Goal: Information Seeking & Learning: Understand process/instructions

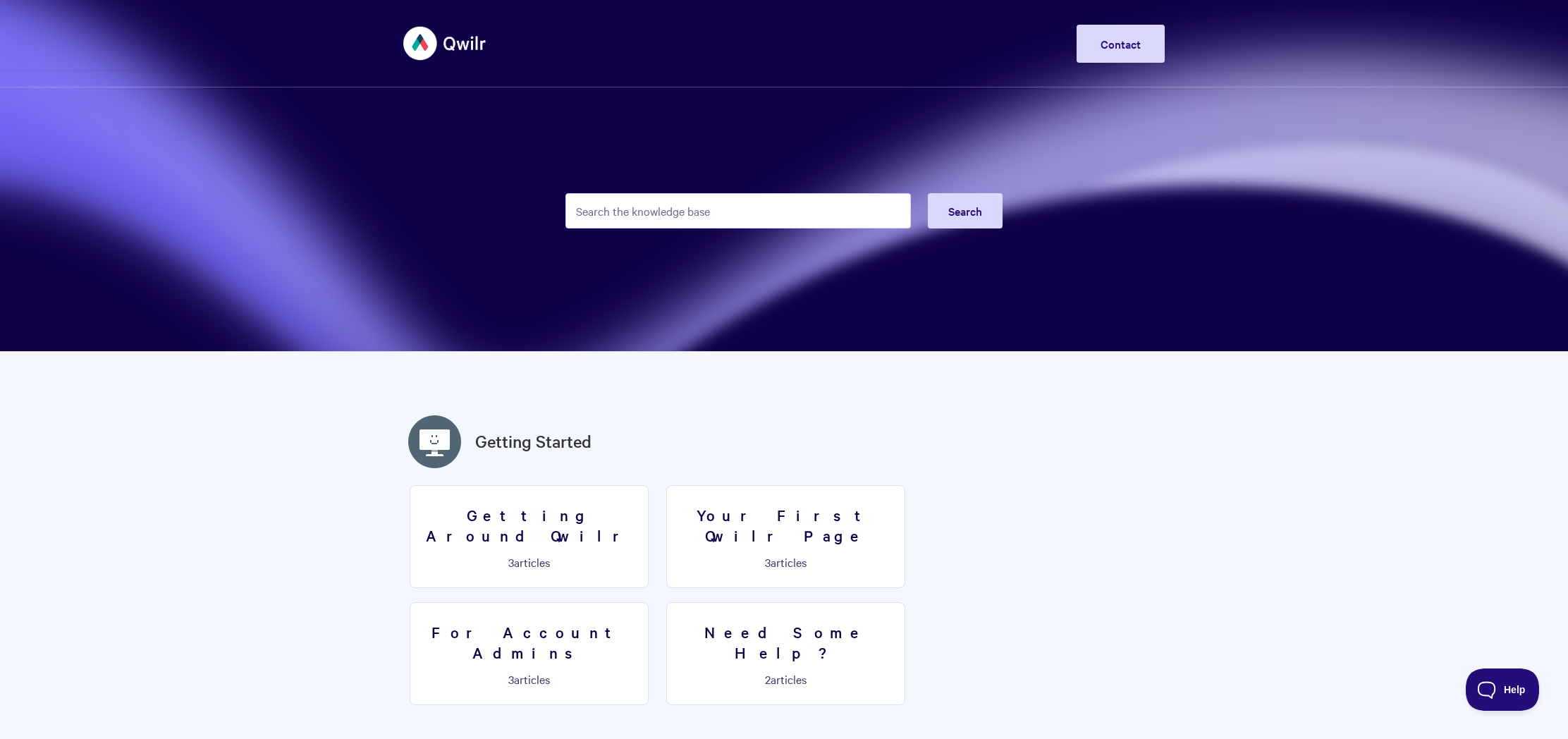
click at [820, 217] on input "Search the knowledge base" at bounding box center [738, 211] width 345 height 36
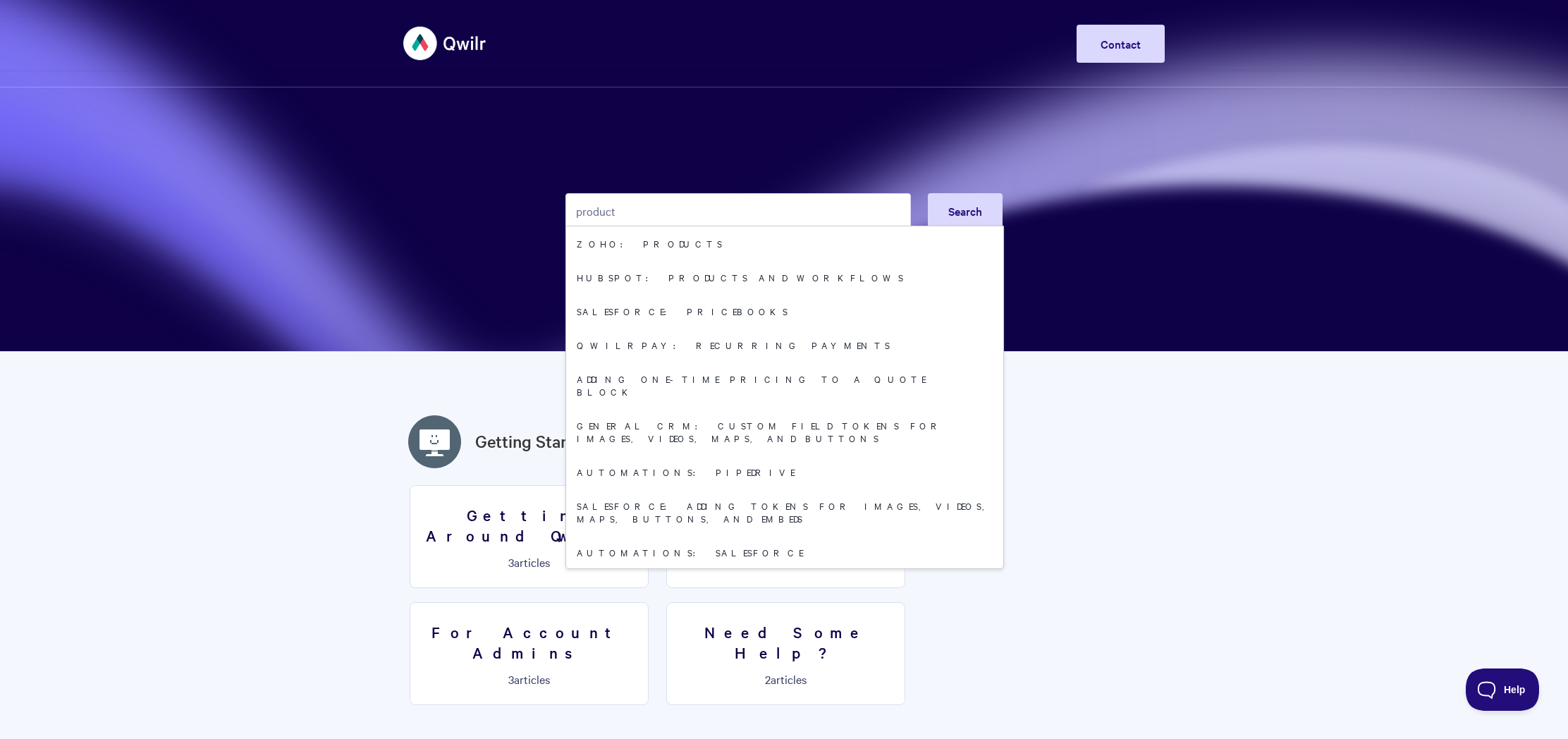
type input "product"
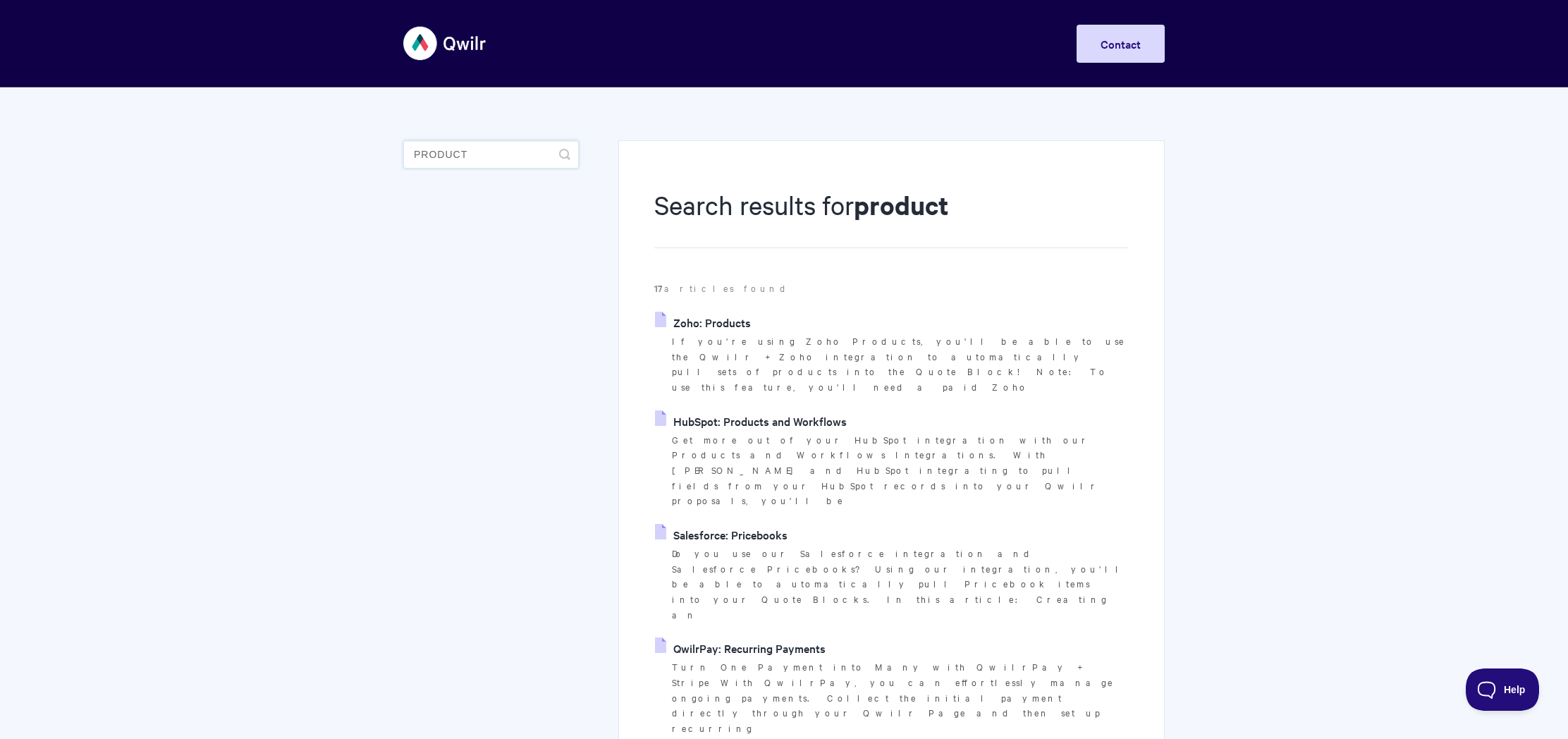
click at [556, 160] on input "product" at bounding box center [491, 154] width 175 height 28
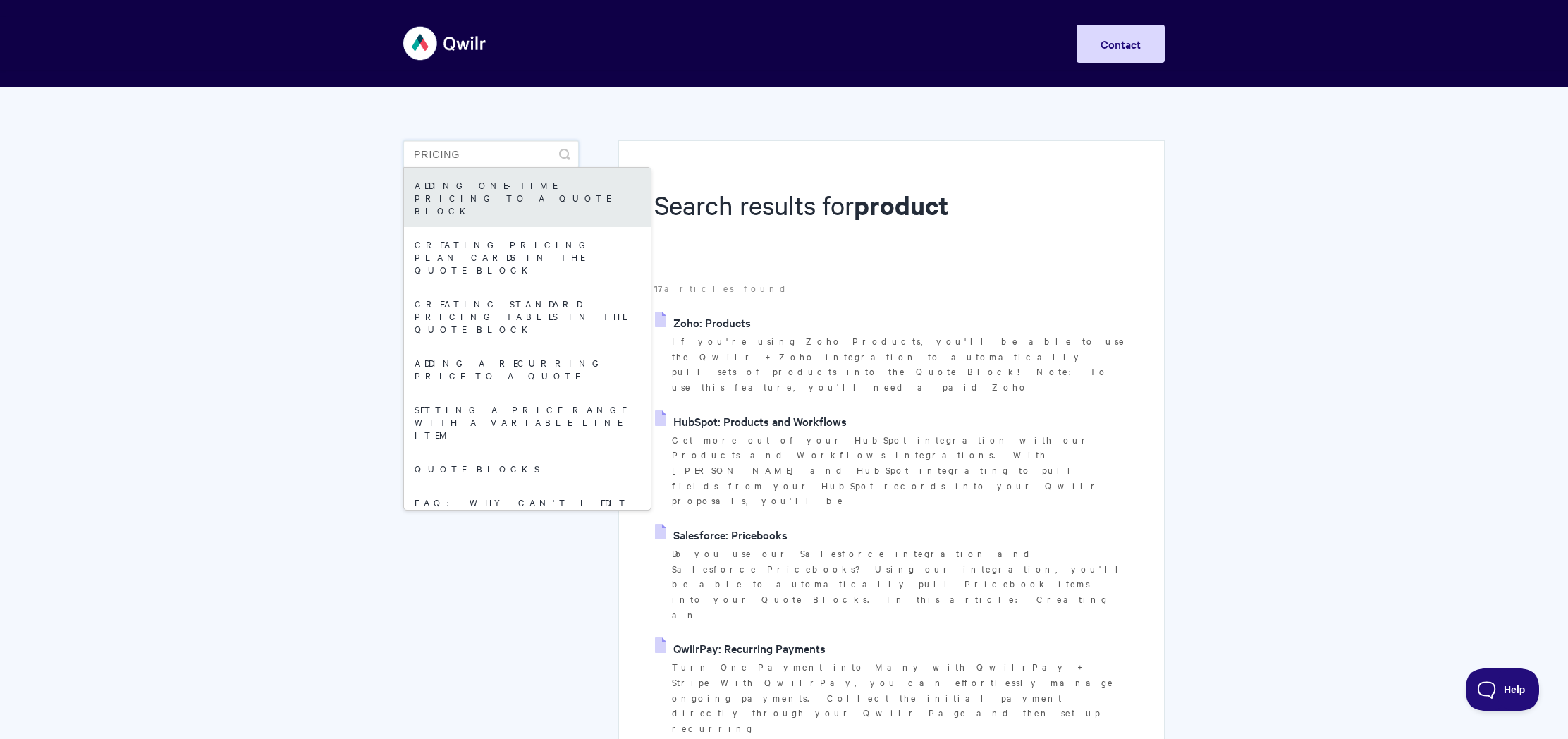
type input "pricing"
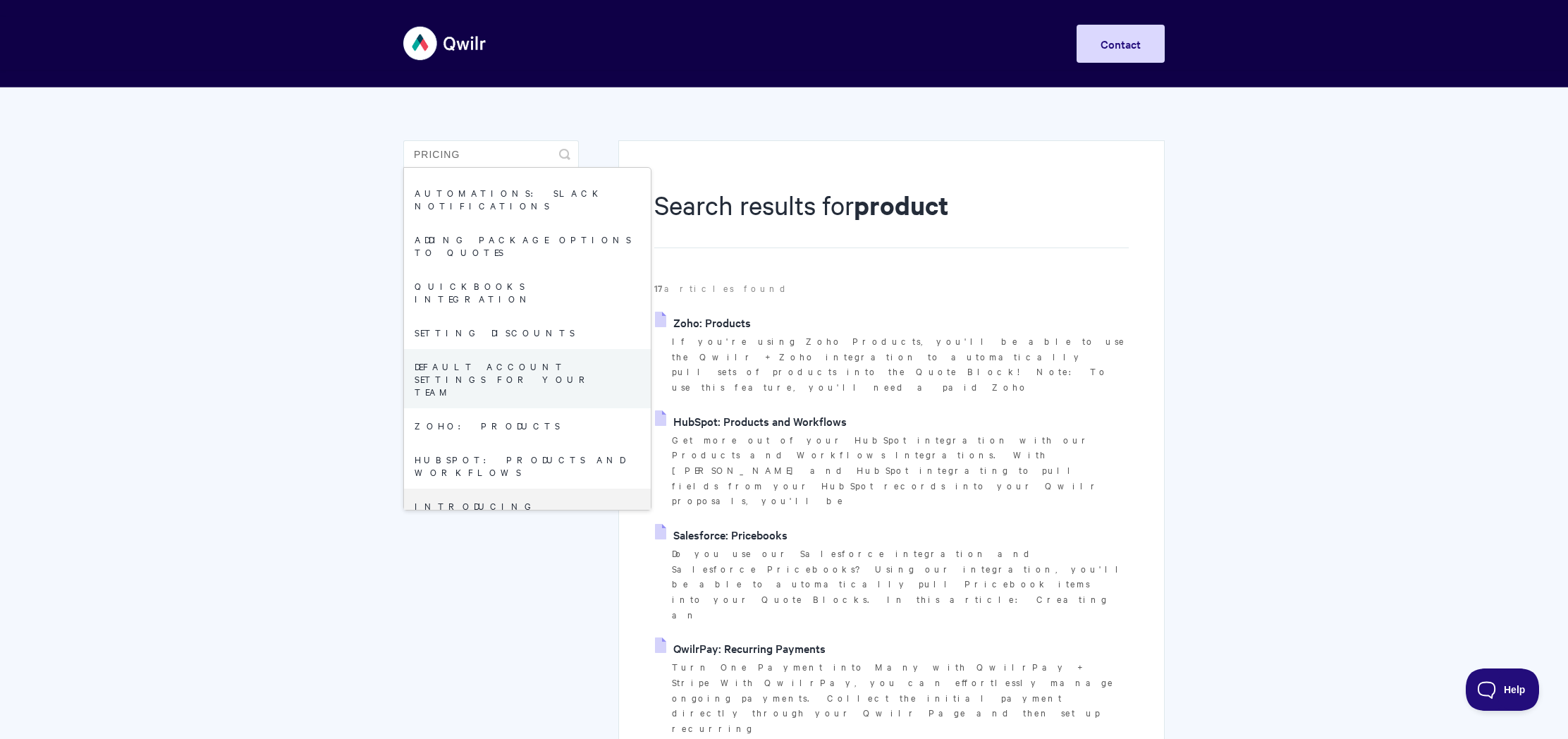
scroll to position [707, 0]
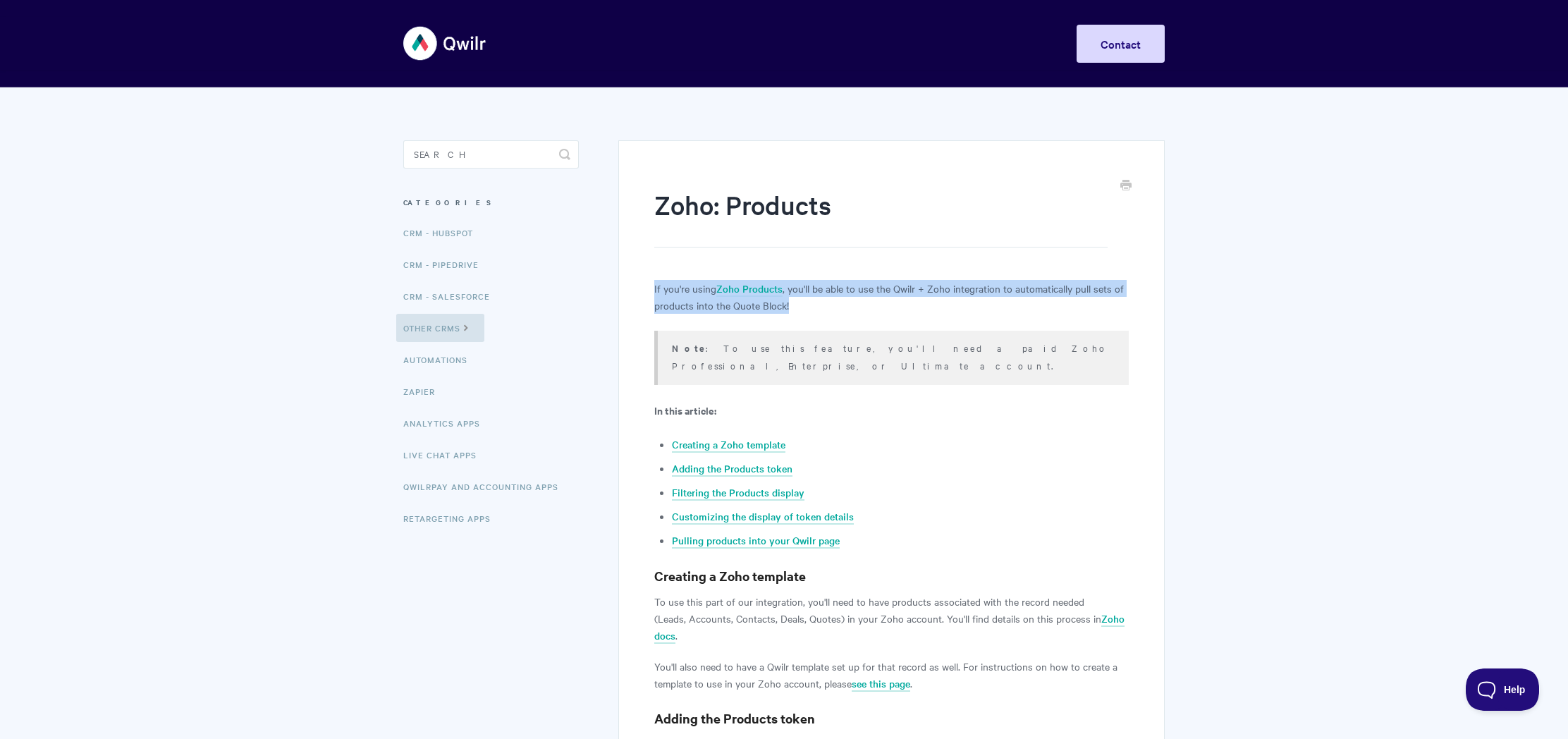
click at [681, 306] on p "If you're using Zoho Products , you'll be able to use the Qwilr + Zoho integrat…" at bounding box center [891, 297] width 475 height 34
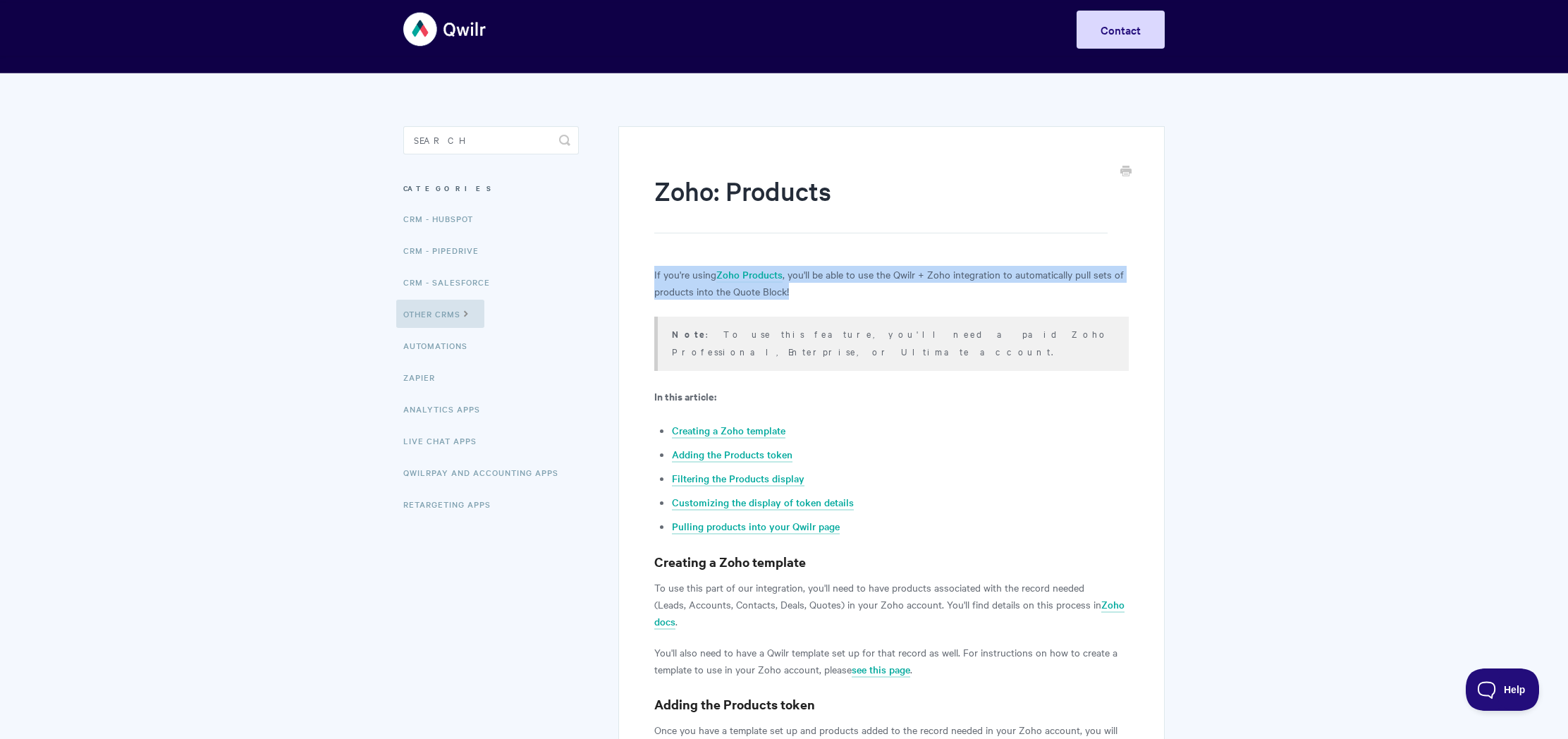
scroll to position [385, 0]
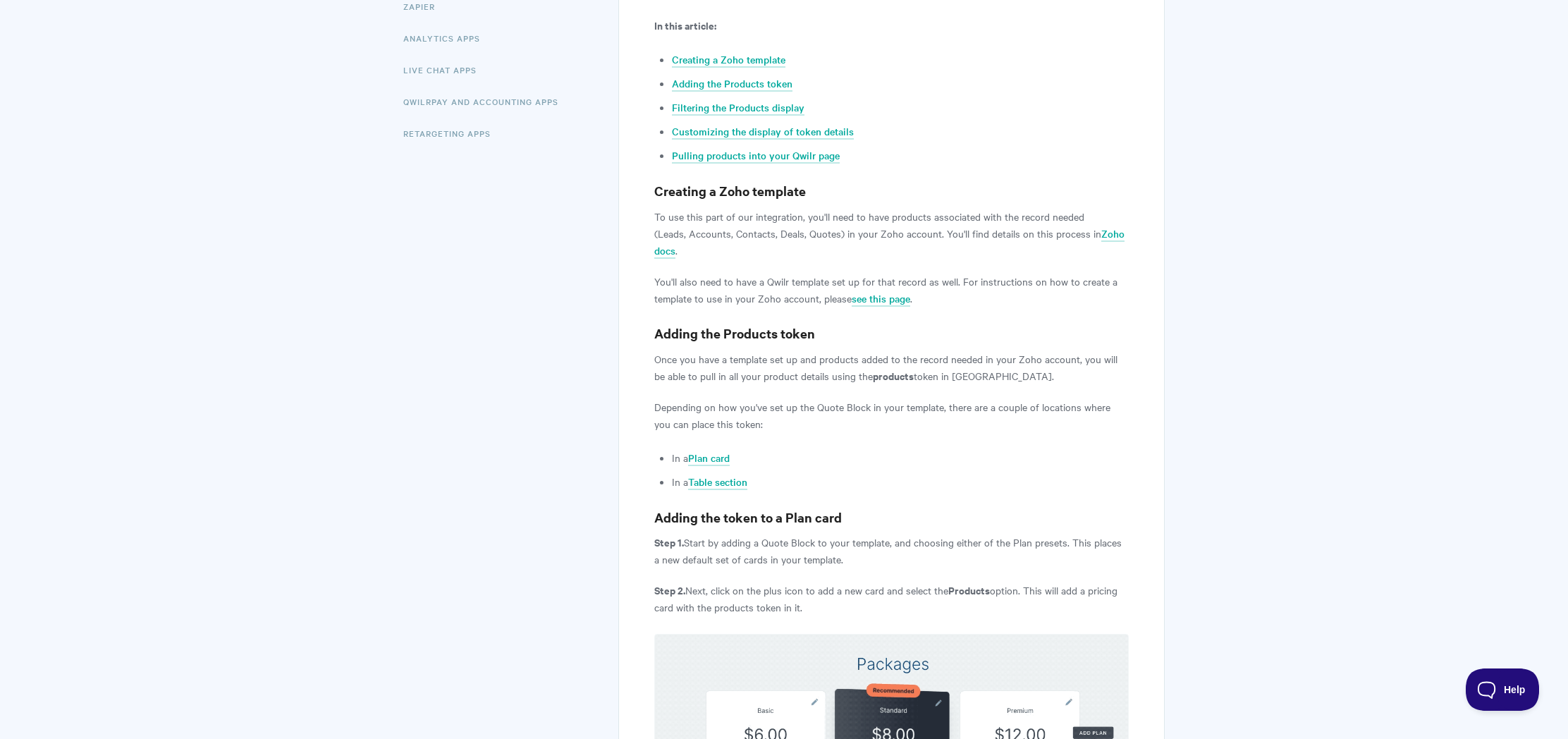
click at [709, 222] on p "To use this part of our integration, you'll need to have products associated wi…" at bounding box center [891, 233] width 475 height 51
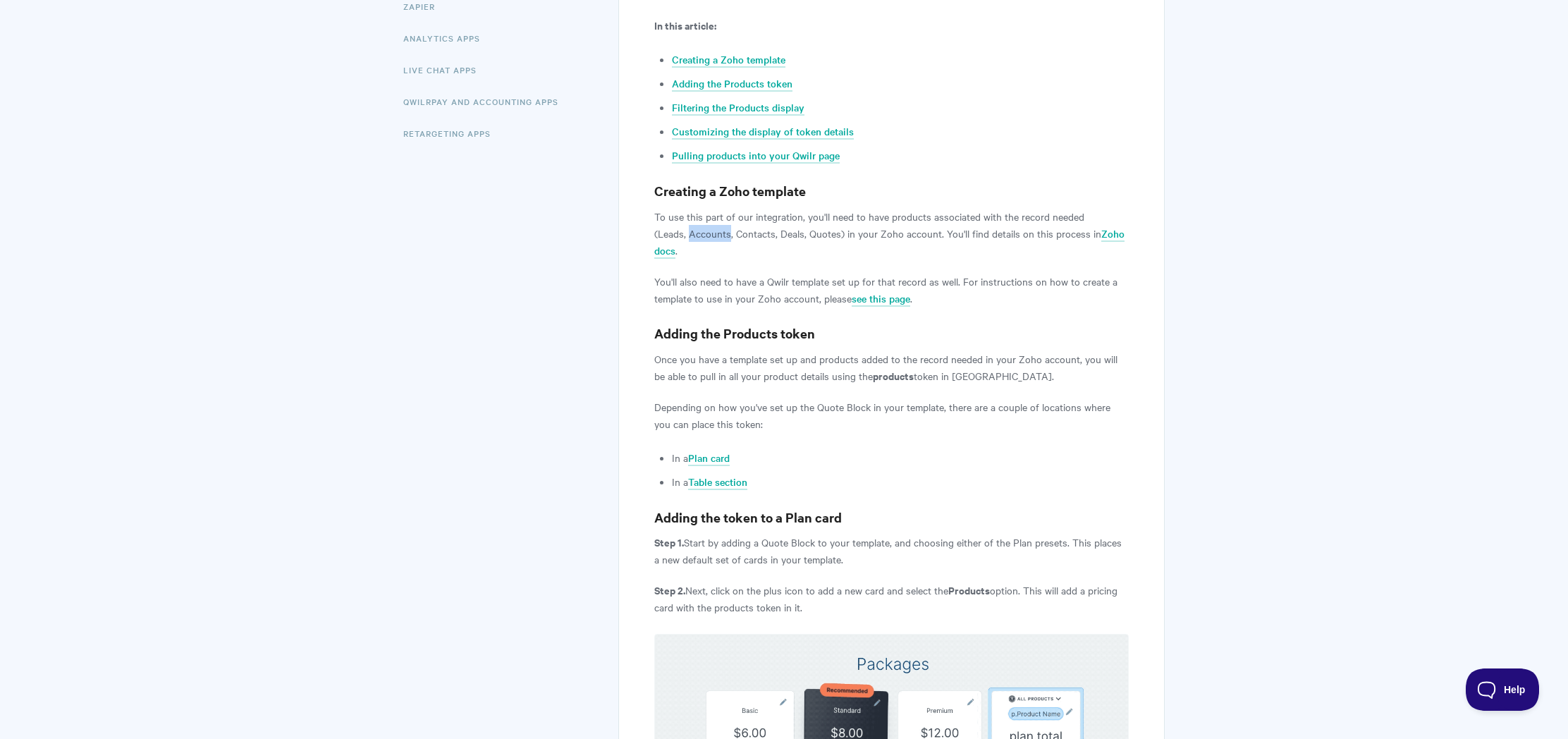
click at [709, 222] on p "To use this part of our integration, you'll need to have products associated wi…" at bounding box center [891, 233] width 475 height 51
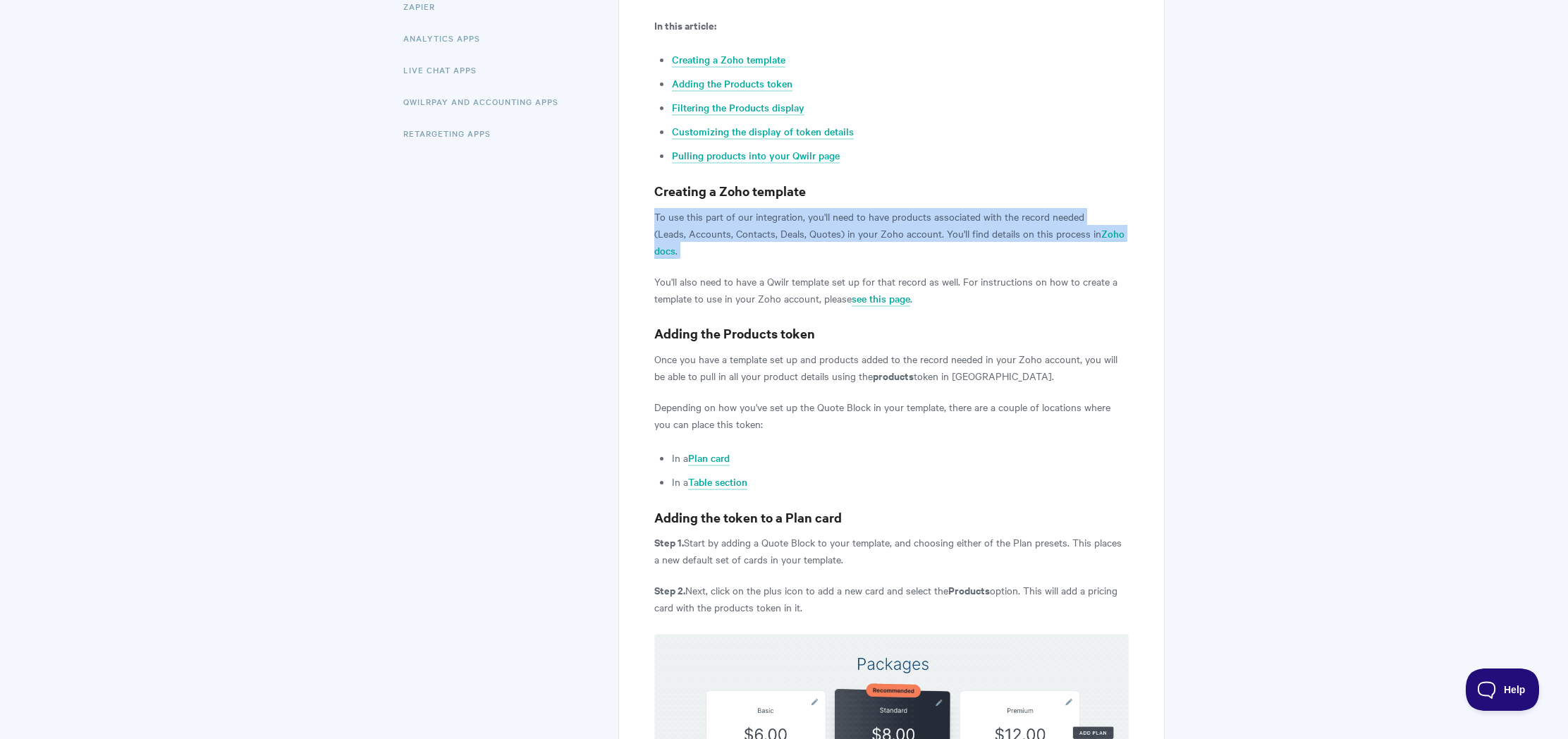
click at [709, 222] on p "To use this part of our integration, you'll need to have products associated wi…" at bounding box center [891, 233] width 475 height 51
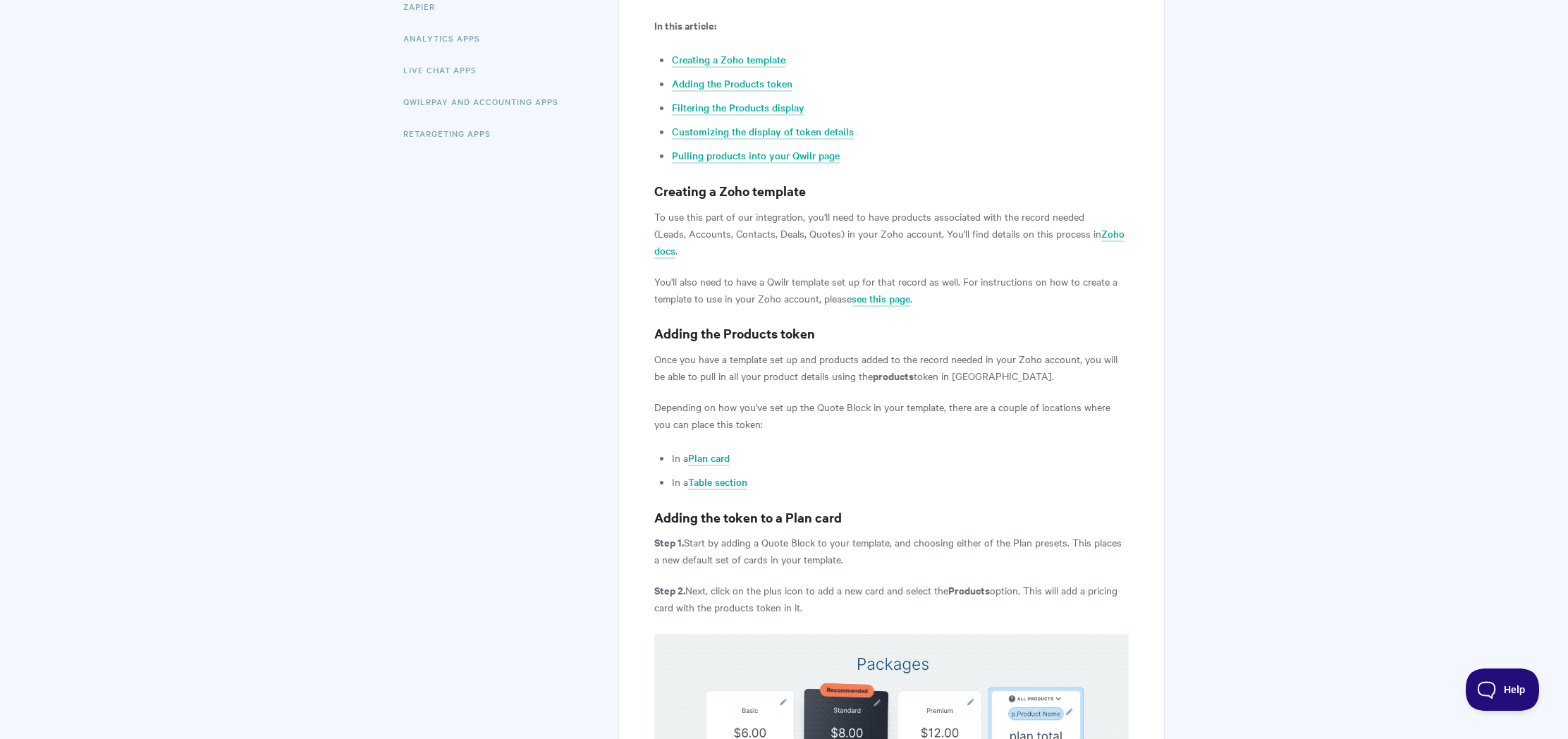
click at [714, 272] on p "You'll also need to have a Qwilr template set up for that record as well. For i…" at bounding box center [891, 289] width 475 height 34
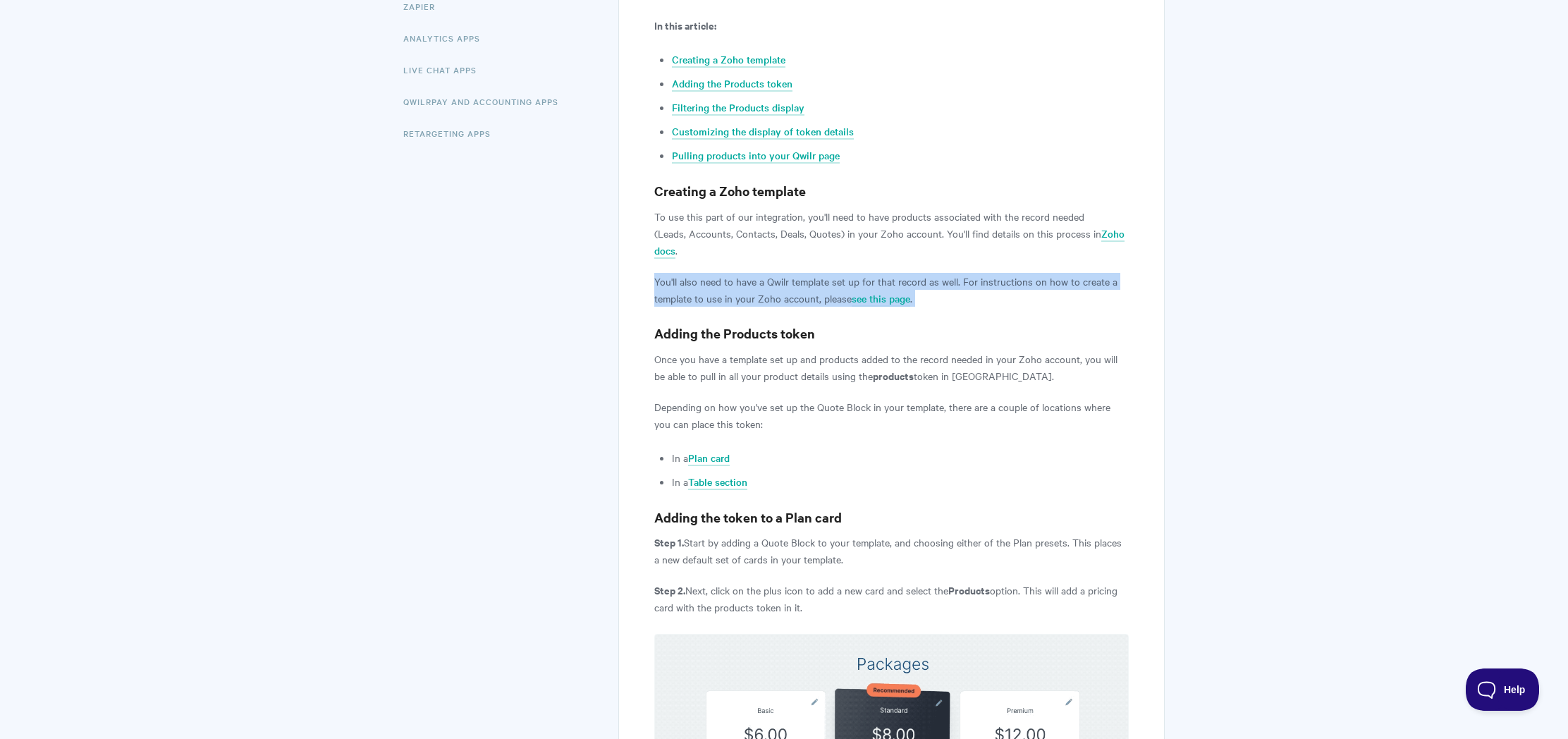
click at [714, 272] on p "You'll also need to have a Qwilr template set up for that record as well. For i…" at bounding box center [891, 289] width 475 height 34
click at [756, 287] on p "You'll also need to have a Qwilr template set up for that record as well. For i…" at bounding box center [891, 289] width 475 height 34
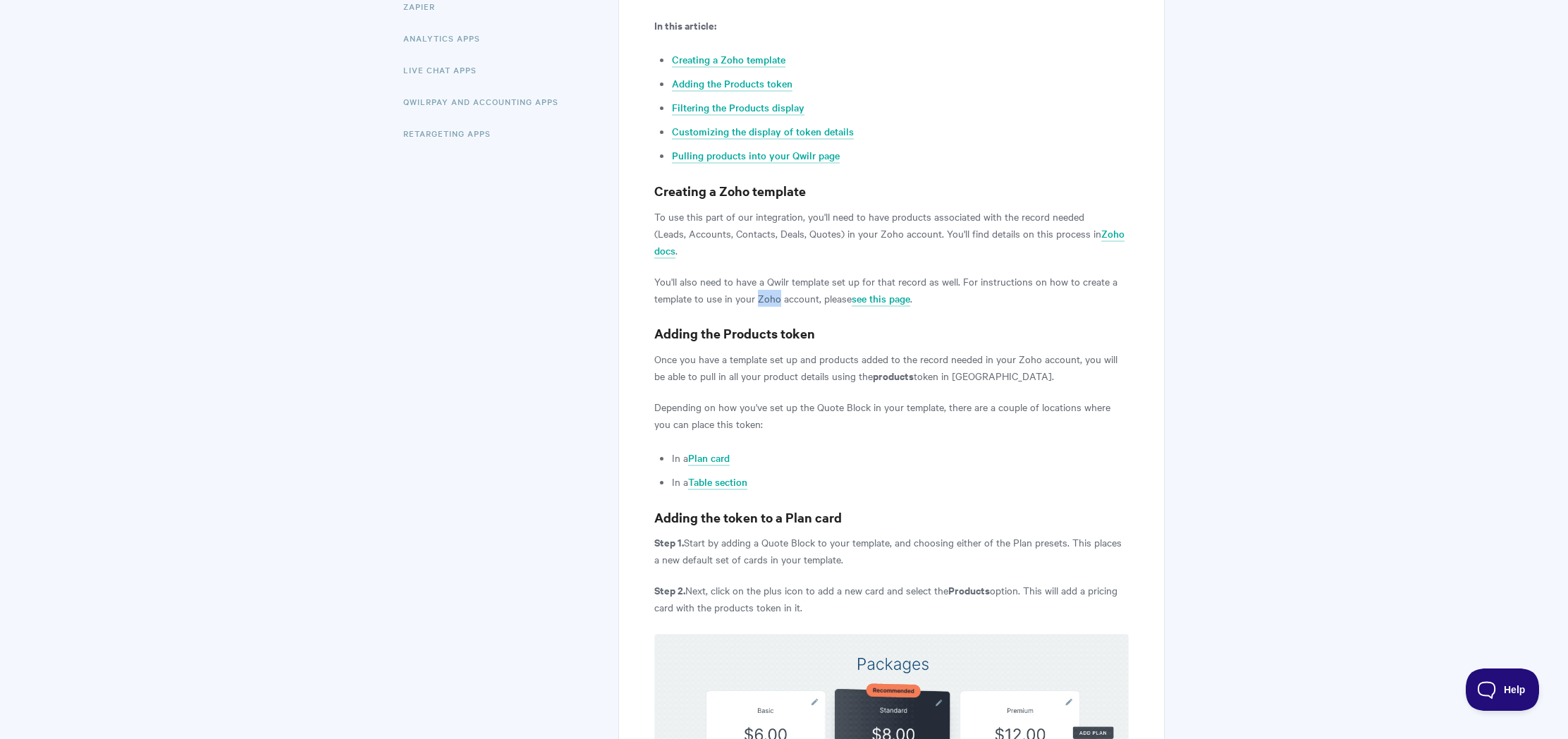
click at [756, 287] on p "You'll also need to have a Qwilr template set up for that record as well. For i…" at bounding box center [891, 289] width 475 height 34
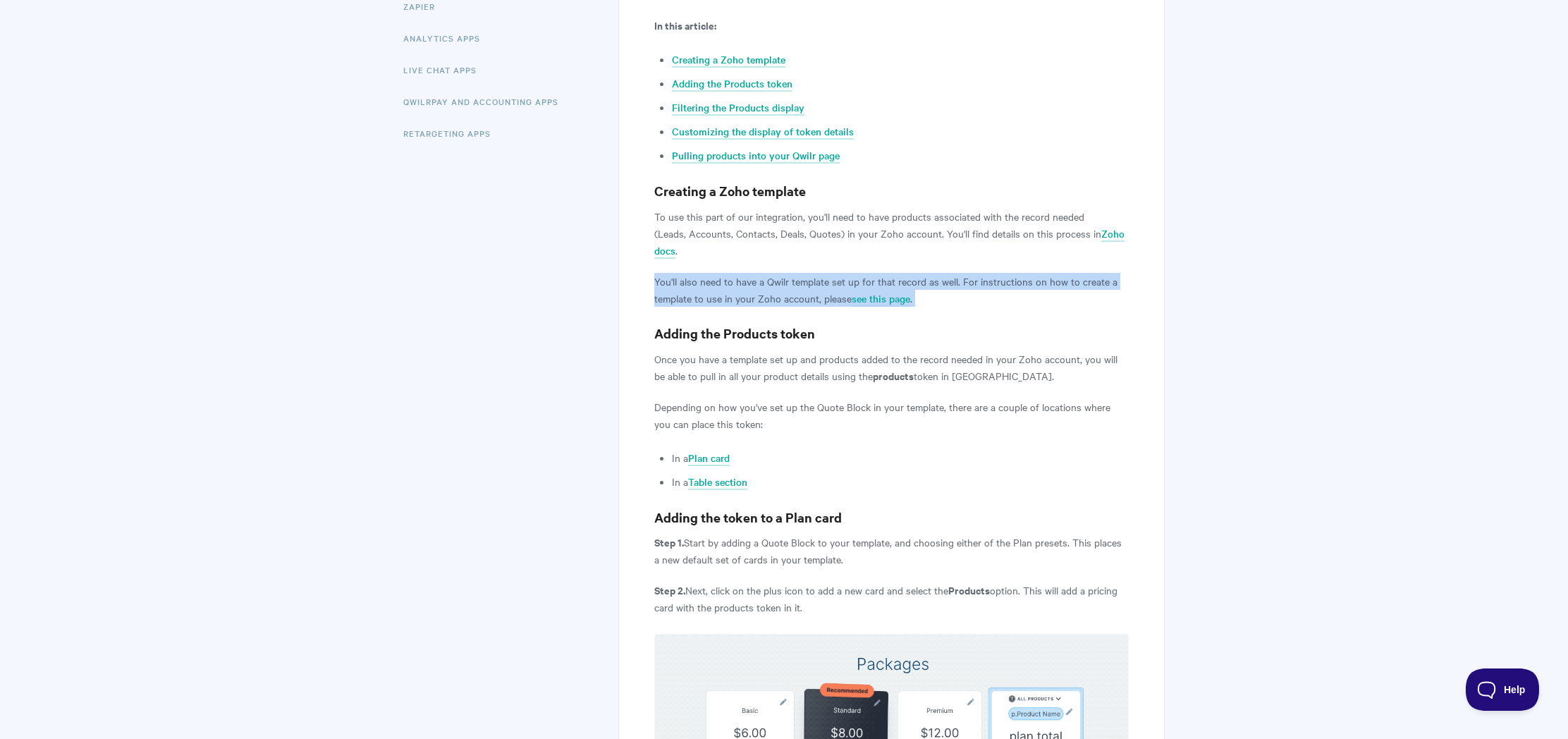
click at [756, 287] on p "You'll also need to have a Qwilr template set up for that record as well. For i…" at bounding box center [891, 289] width 475 height 34
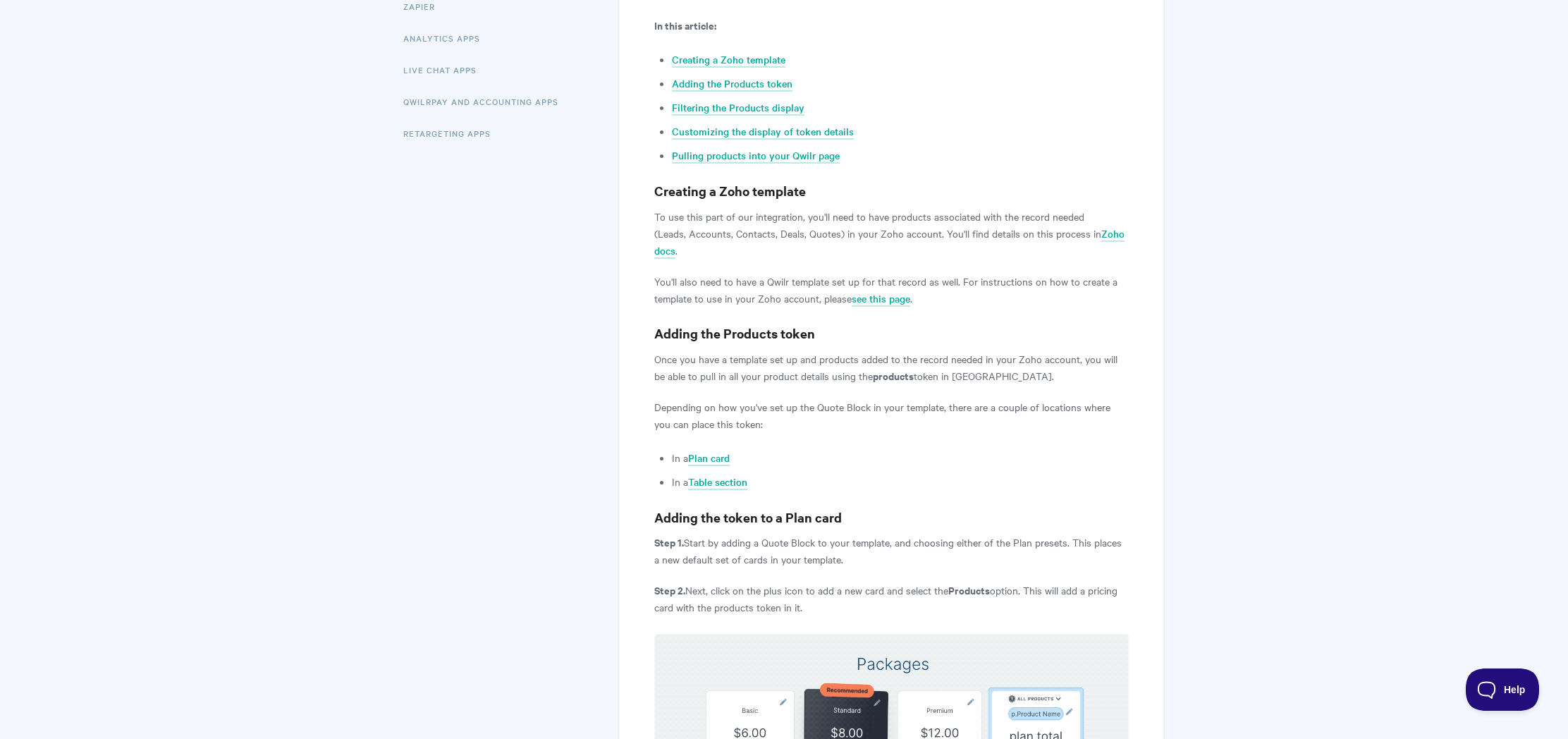
click at [750, 323] on h3 "Adding the Products token" at bounding box center [891, 333] width 475 height 19
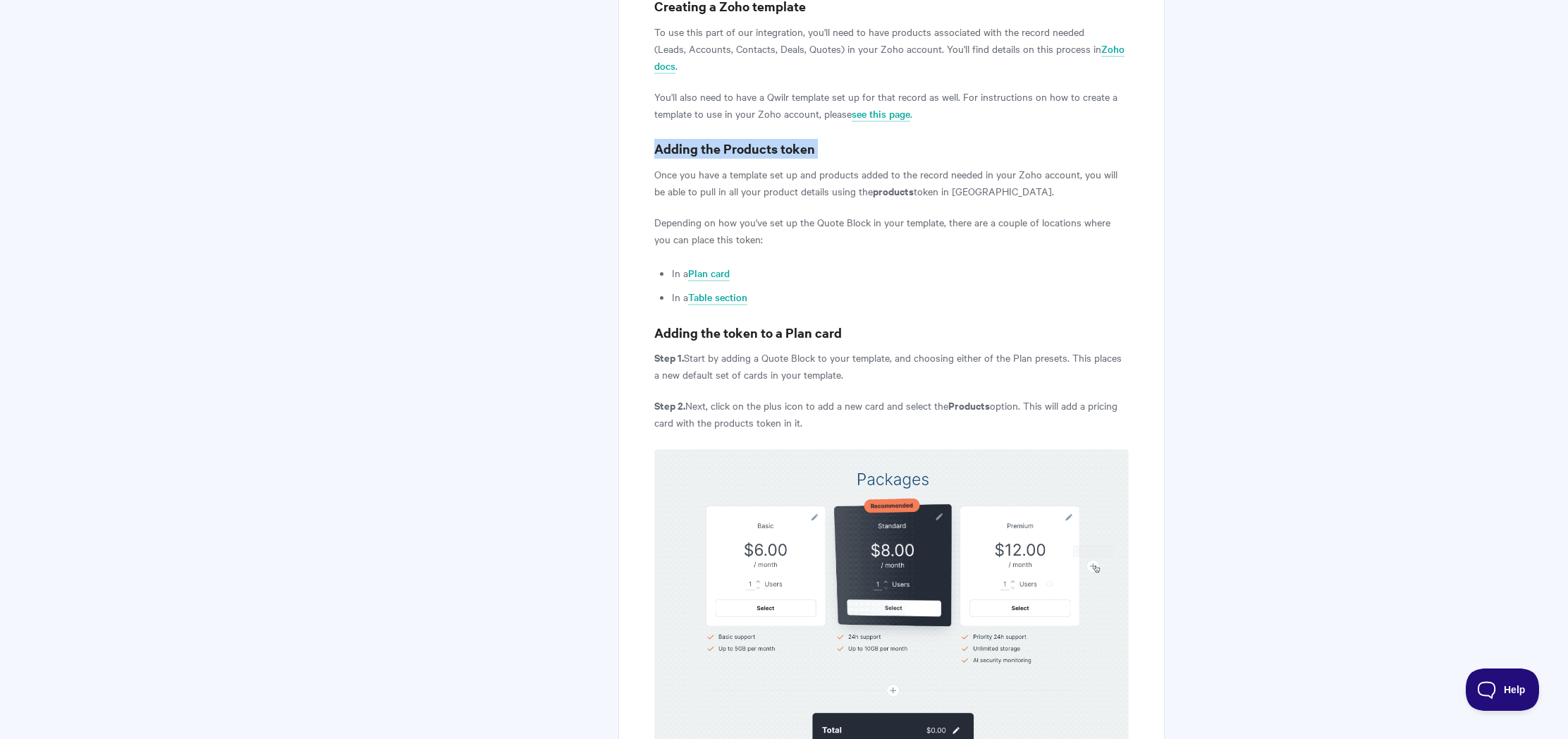
scroll to position [636, 0]
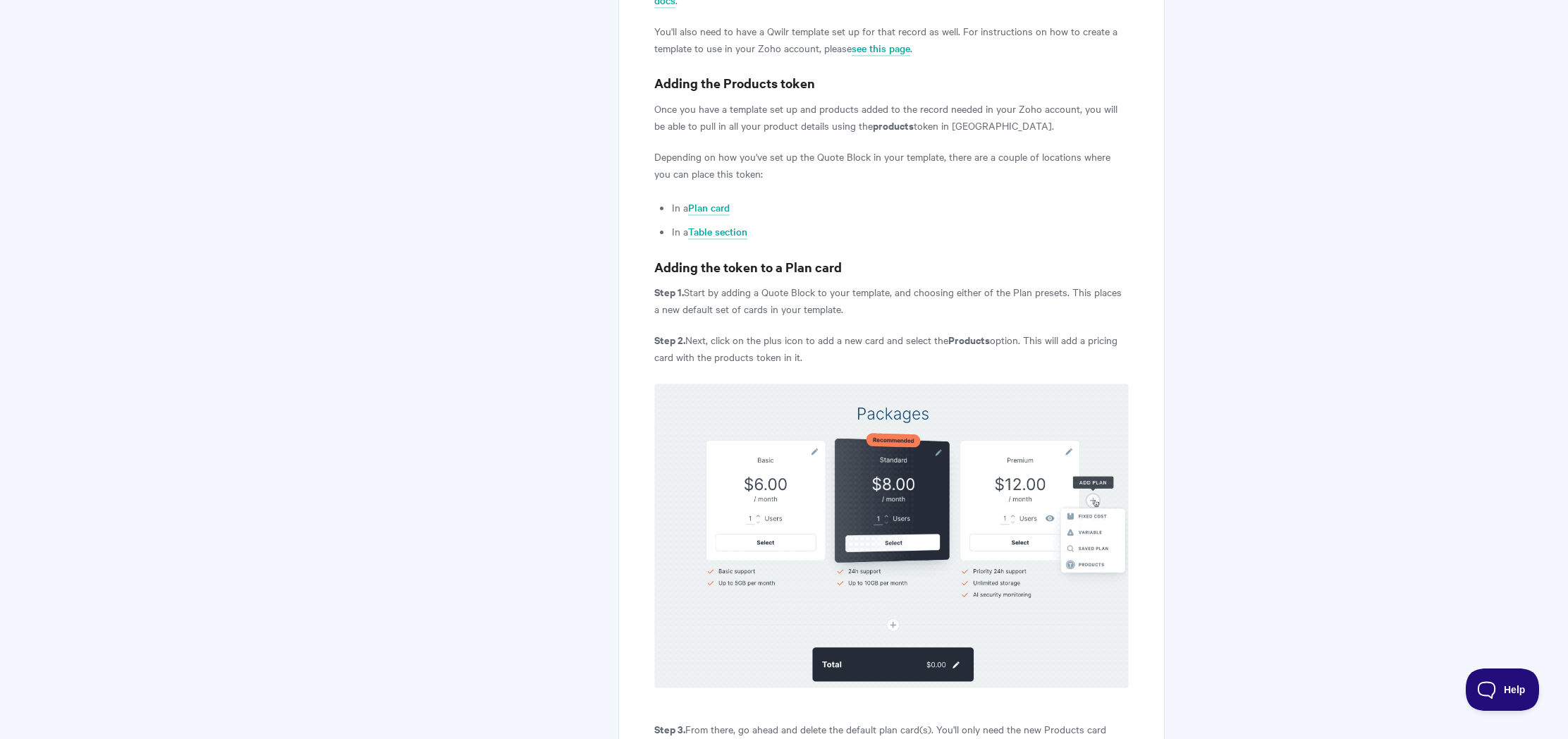
click at [763, 293] on p "Step 1. Start by adding a Quote Block to your template, and choosing either of …" at bounding box center [891, 300] width 475 height 34
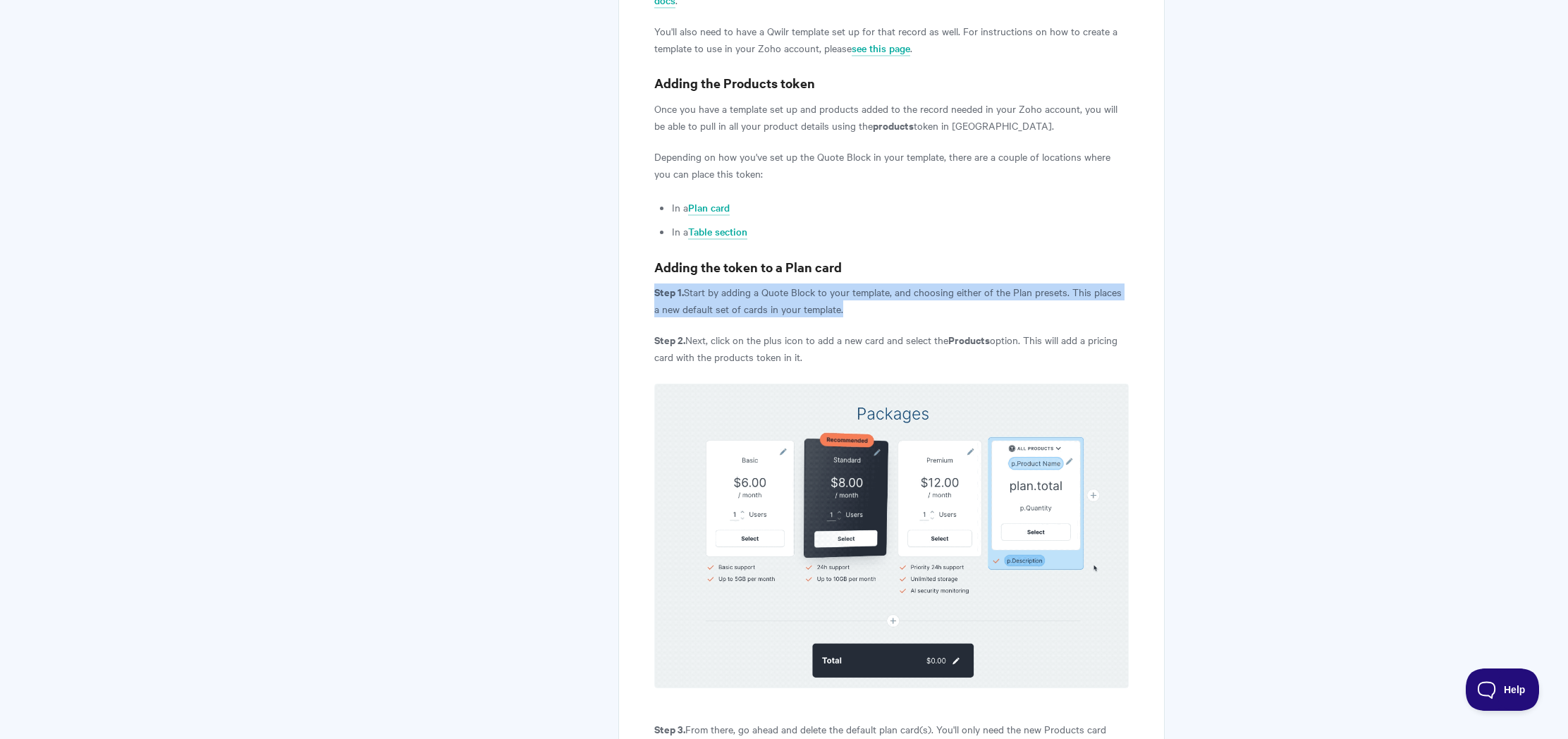
click at [763, 293] on p "Step 1. Start by adding a Quote Block to your template, and choosing either of …" at bounding box center [891, 300] width 475 height 34
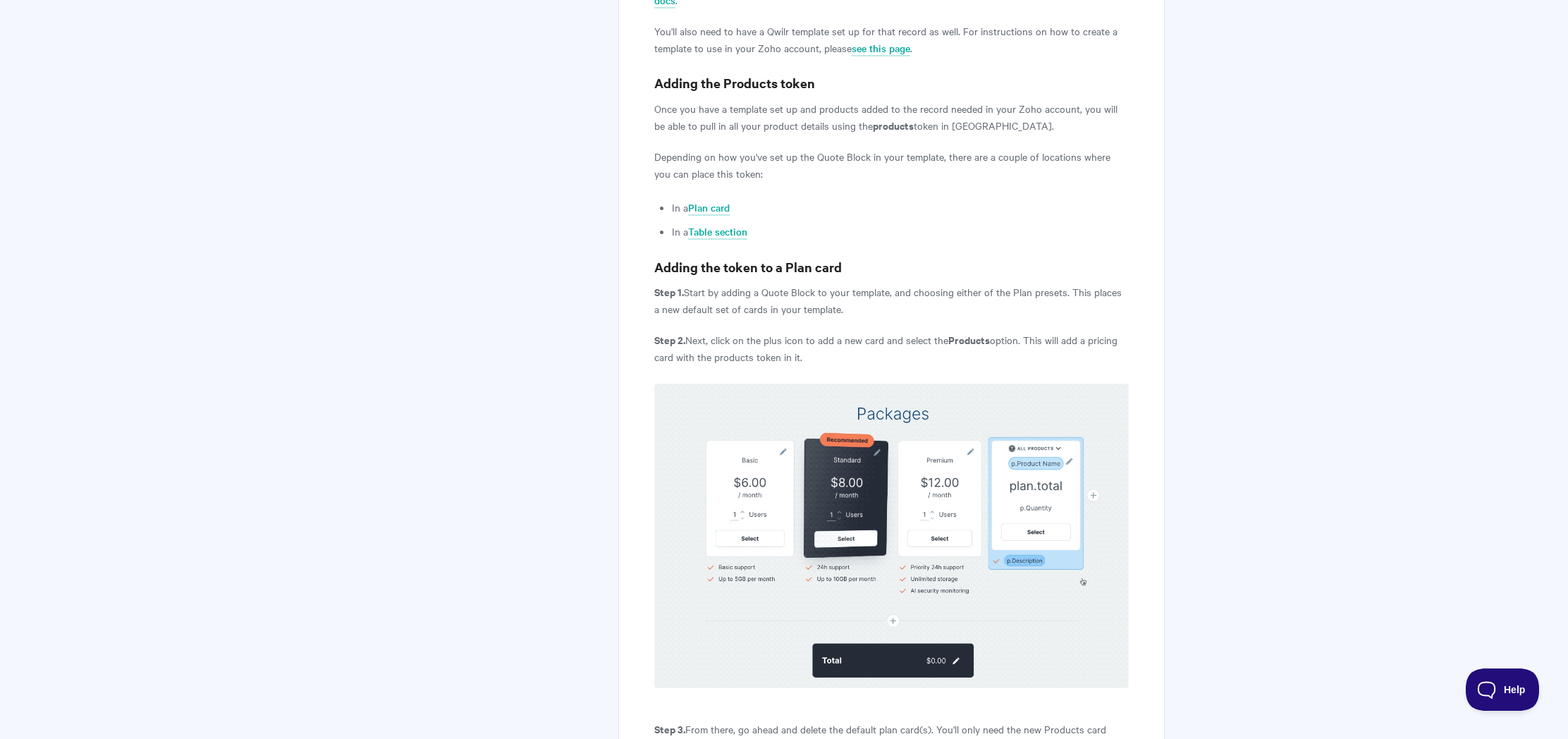
click at [763, 293] on p "Step 1. Start by adding a Quote Block to your template, and choosing either of …" at bounding box center [891, 300] width 475 height 34
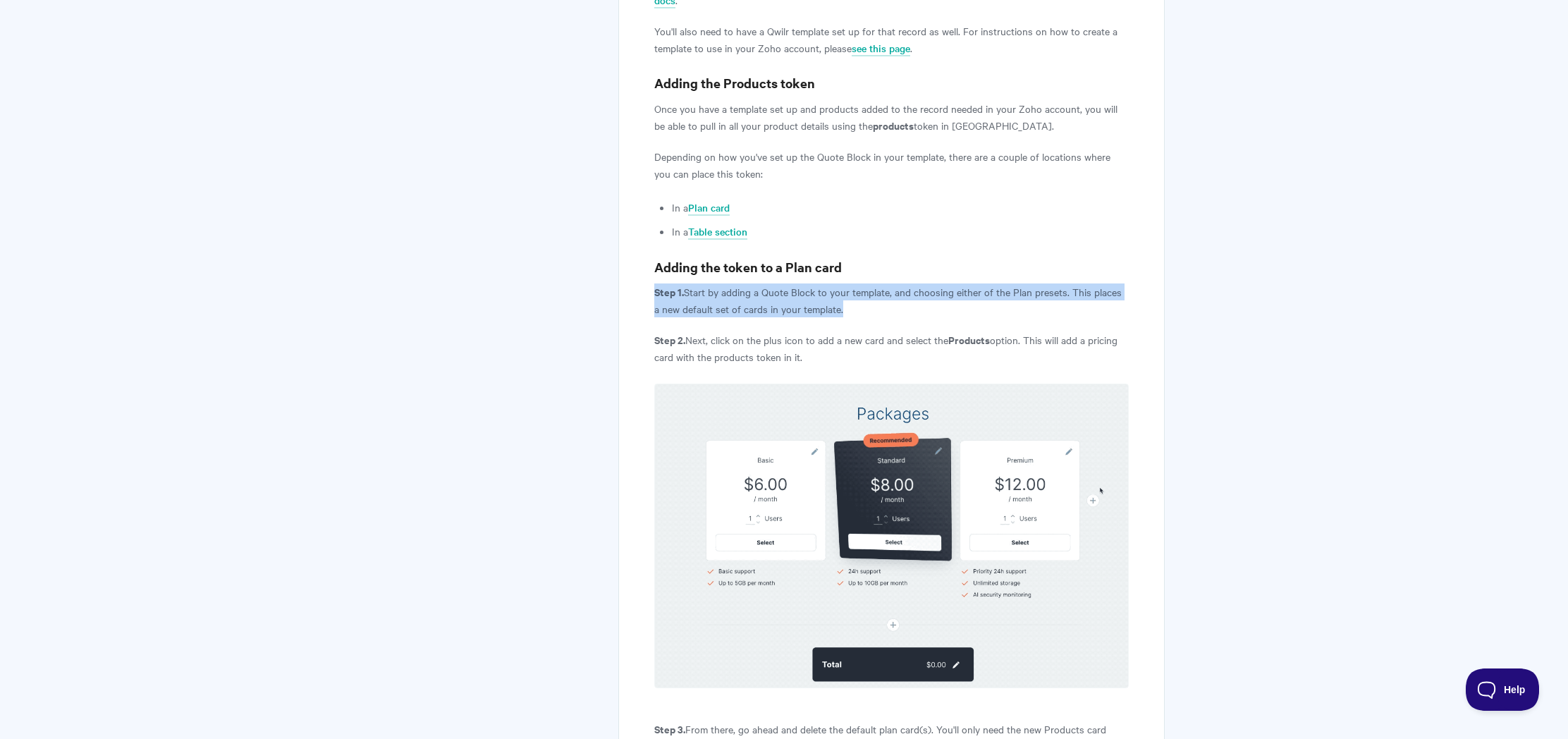
click at [763, 293] on p "Step 1. Start by adding a Quote Block to your template, and choosing either of …" at bounding box center [891, 300] width 475 height 34
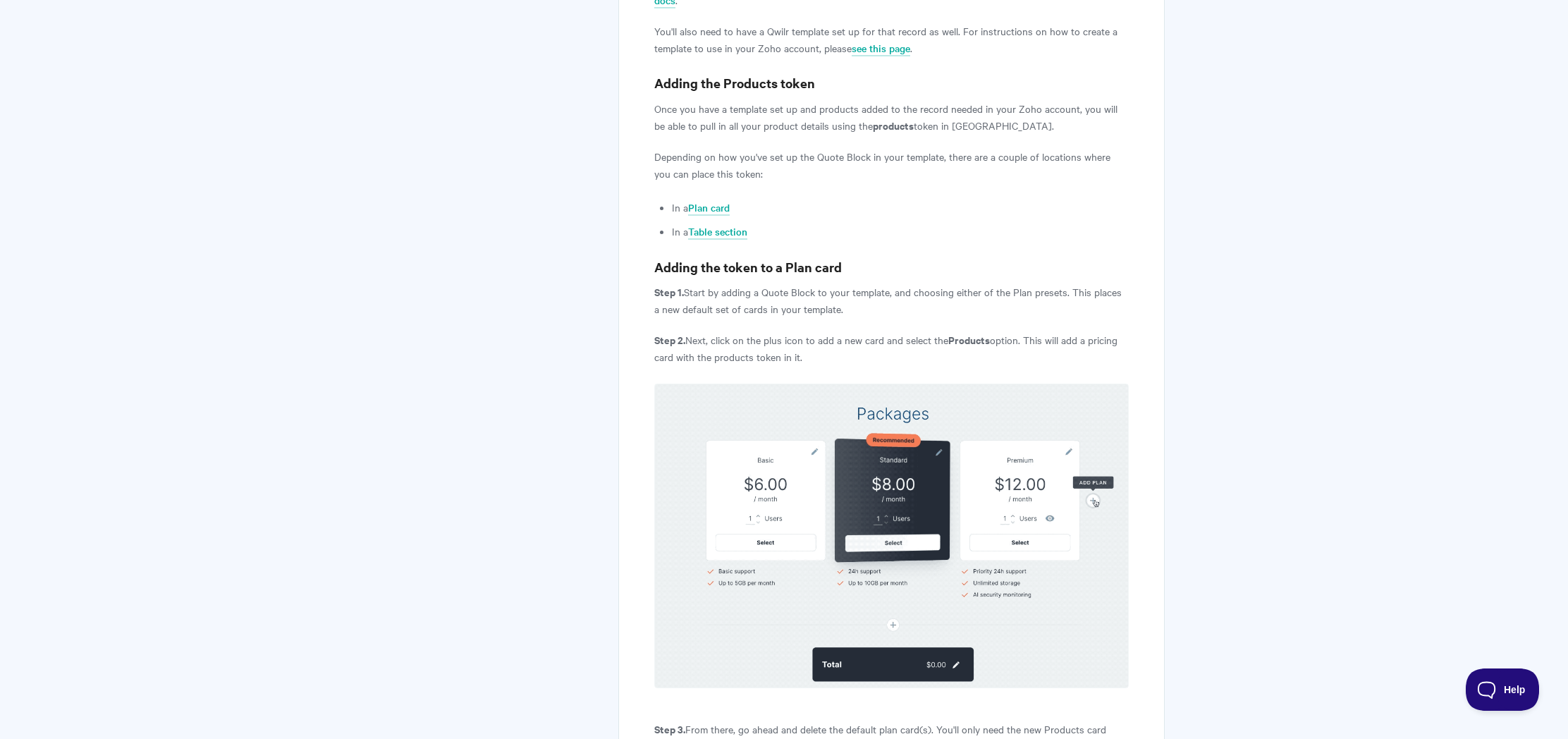
click at [762, 331] on p "Step 2. Next, click on the plus icon to add a new card and select the Products …" at bounding box center [891, 348] width 475 height 34
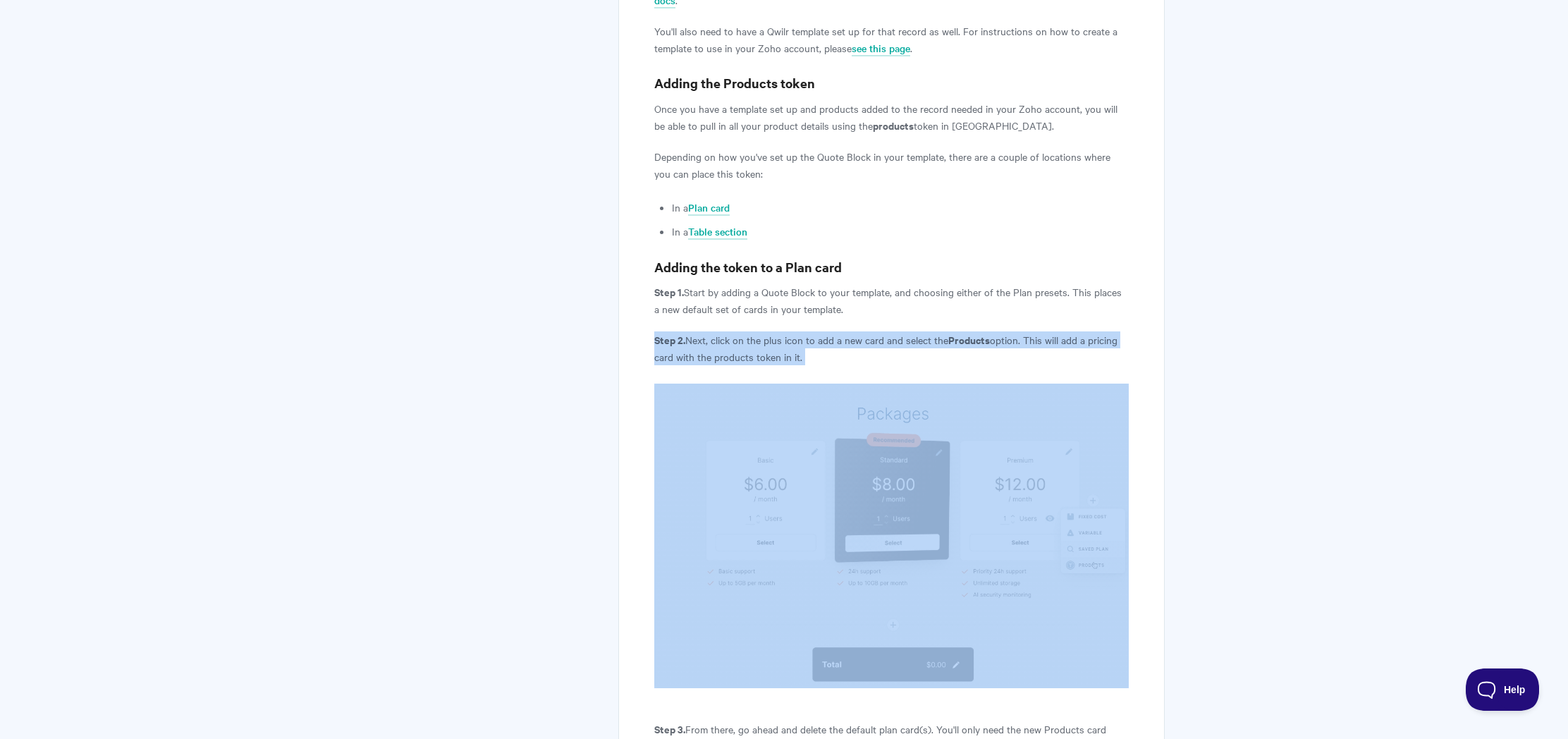
click at [762, 331] on p "Step 2. Next, click on the plus icon to add a new card and select the Products …" at bounding box center [891, 348] width 475 height 34
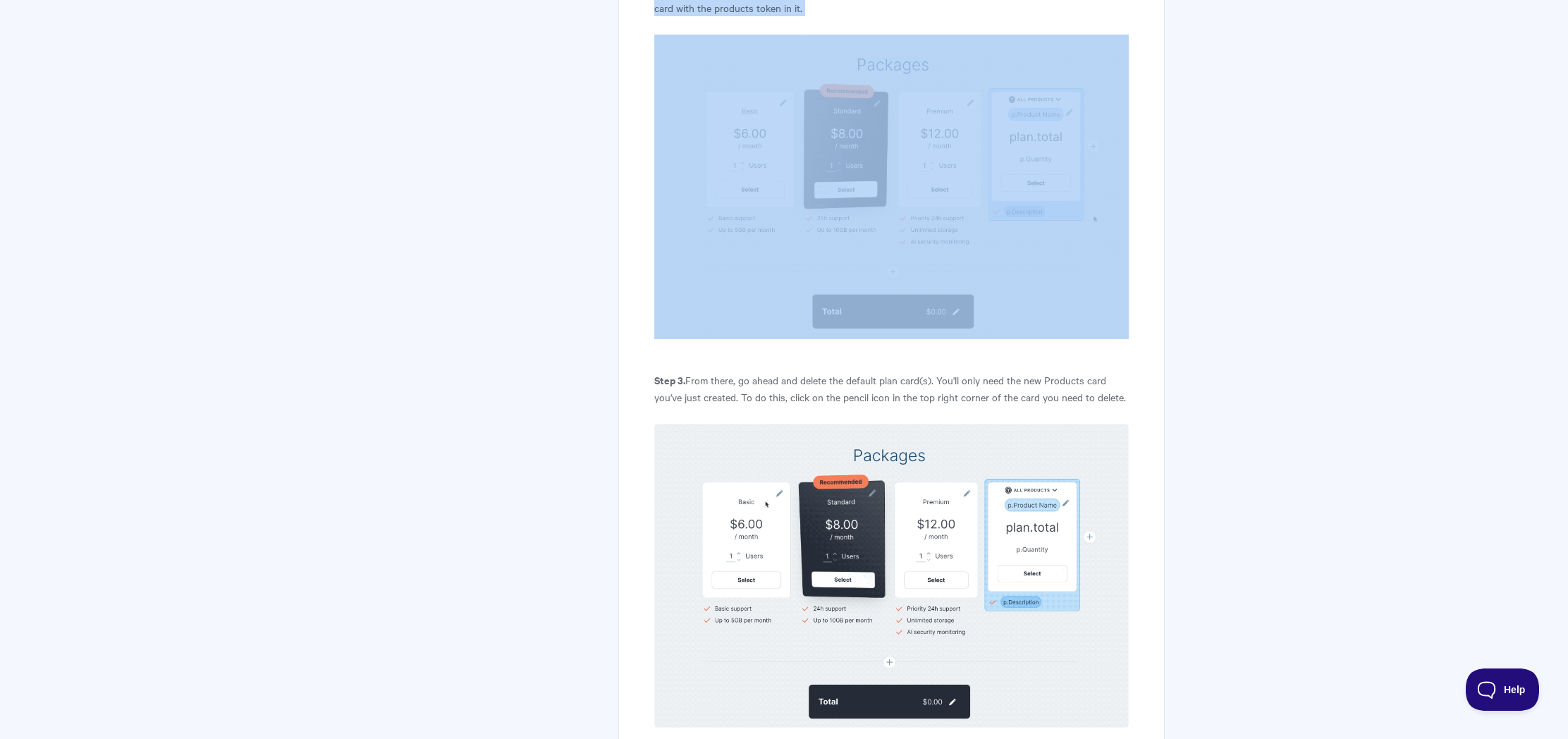
scroll to position [1100, 0]
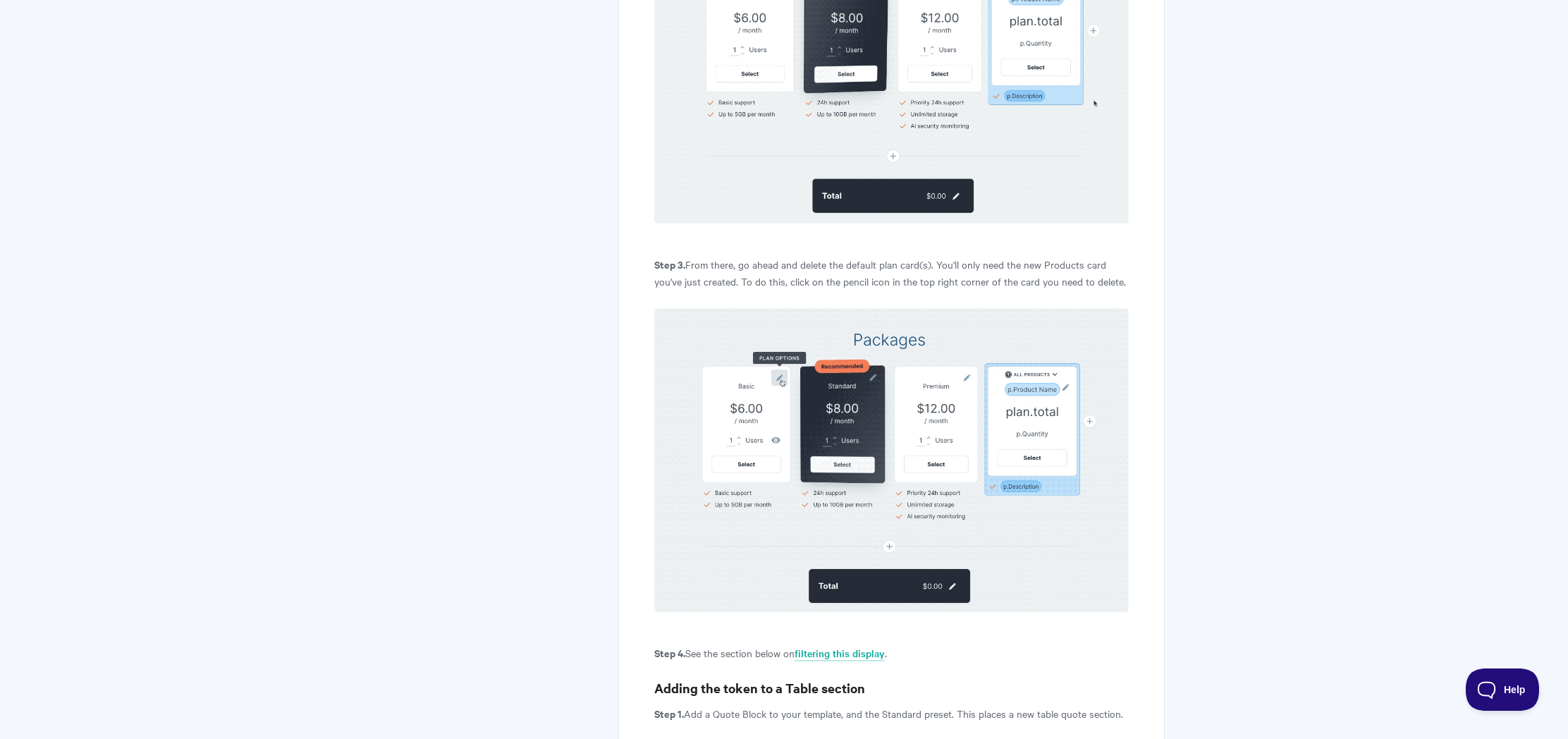
click at [771, 255] on p "Step 3. From there, go ahead and delete the default plan card(s). You'll only n…" at bounding box center [891, 272] width 475 height 34
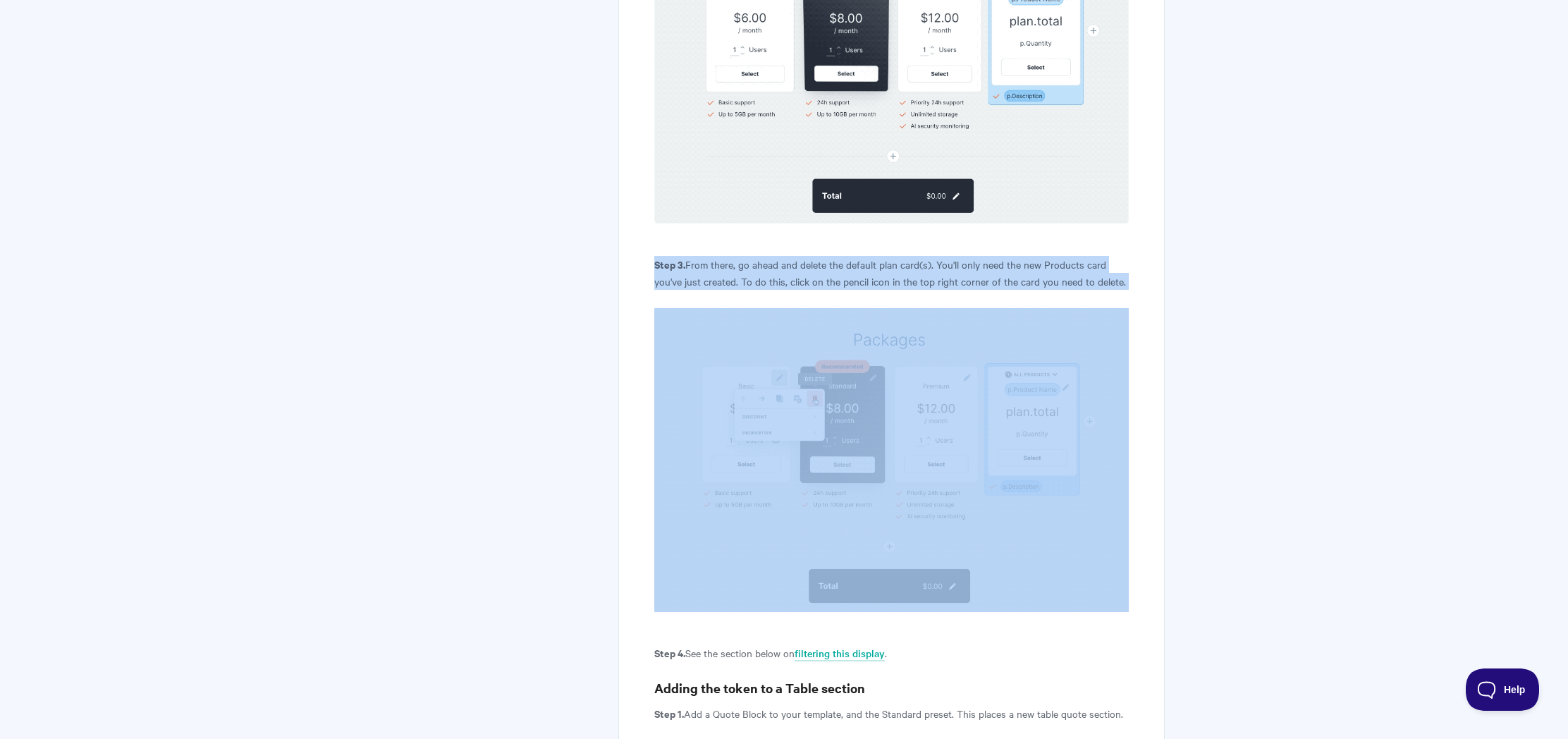
click at [771, 255] on p "Step 3. From there, go ahead and delete the default plan card(s). You'll only n…" at bounding box center [891, 272] width 475 height 34
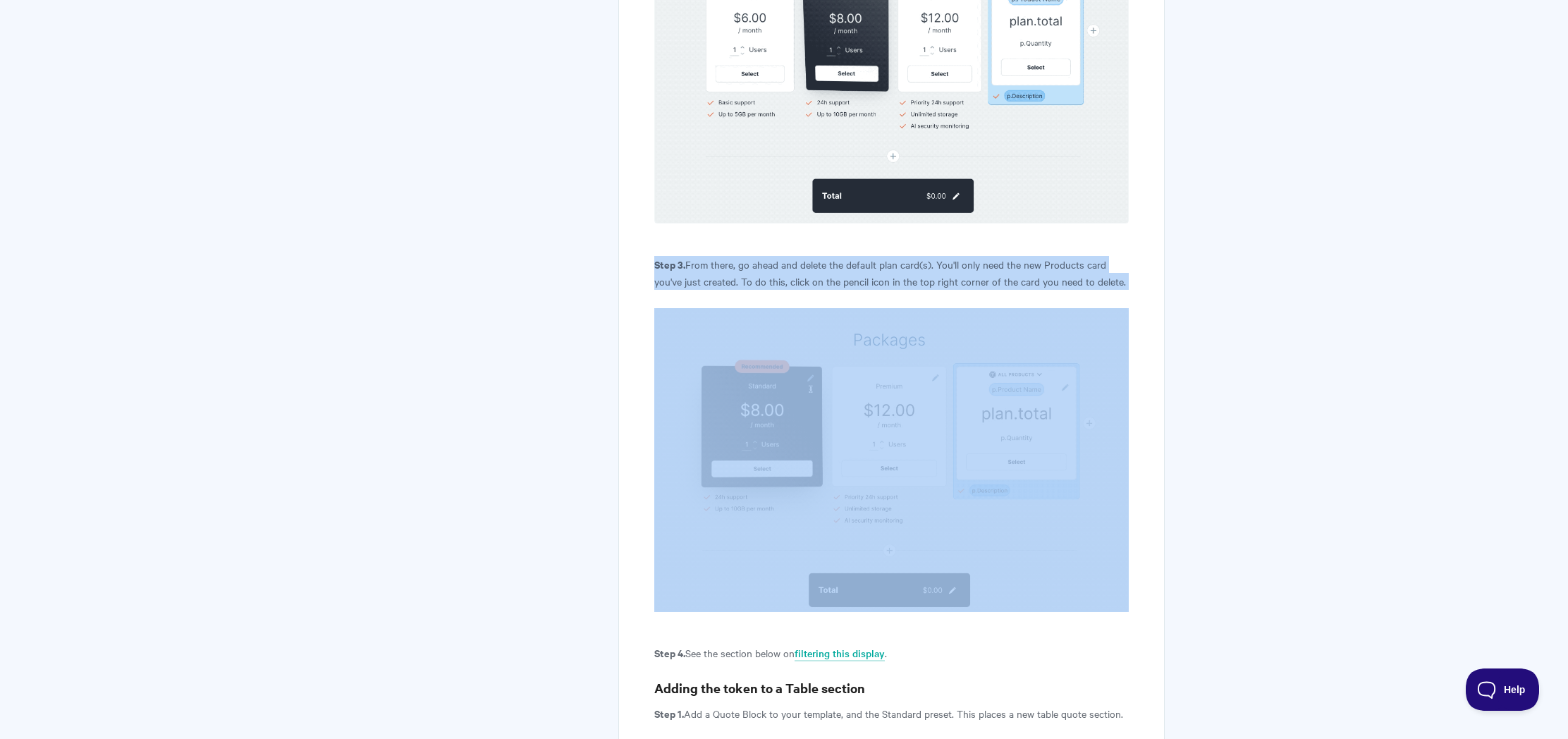
click at [771, 255] on p "Step 3. From there, go ahead and delete the default plan card(s). You'll only n…" at bounding box center [891, 272] width 475 height 34
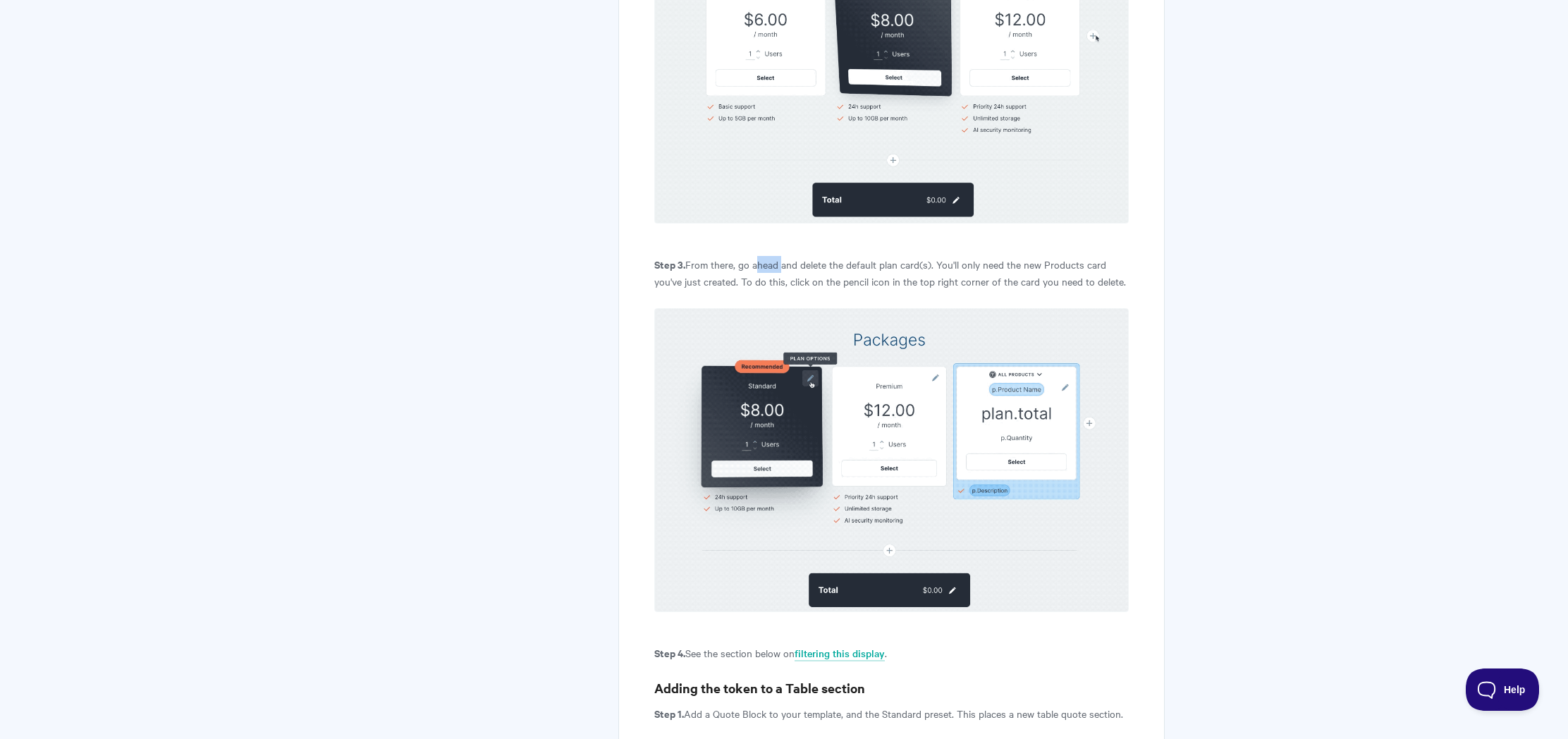
click at [771, 255] on p "Step 3. From there, go ahead and delete the default plan card(s). You'll only n…" at bounding box center [891, 272] width 475 height 34
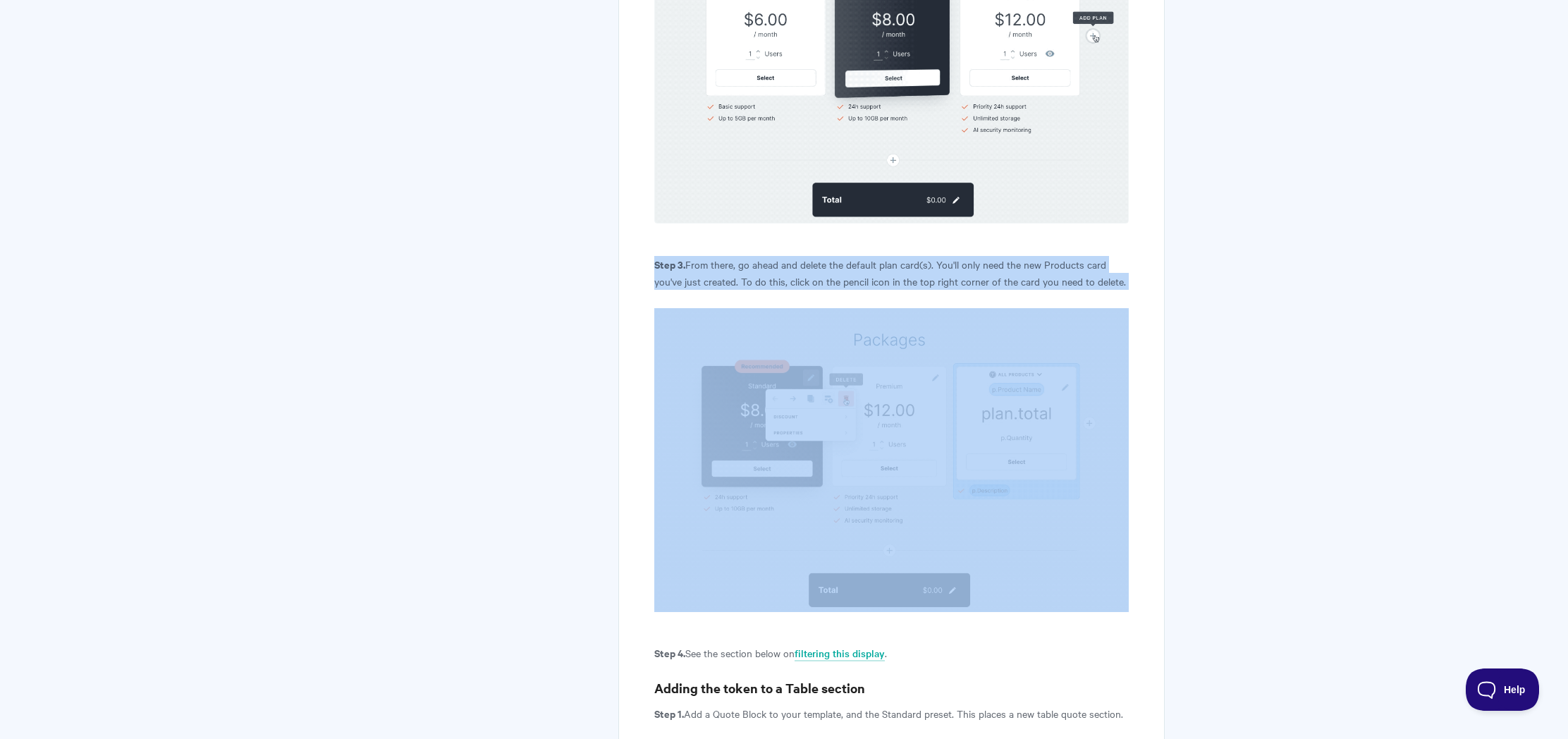
click at [771, 255] on p "Step 3. From there, go ahead and delete the default plan card(s). You'll only n…" at bounding box center [891, 272] width 475 height 34
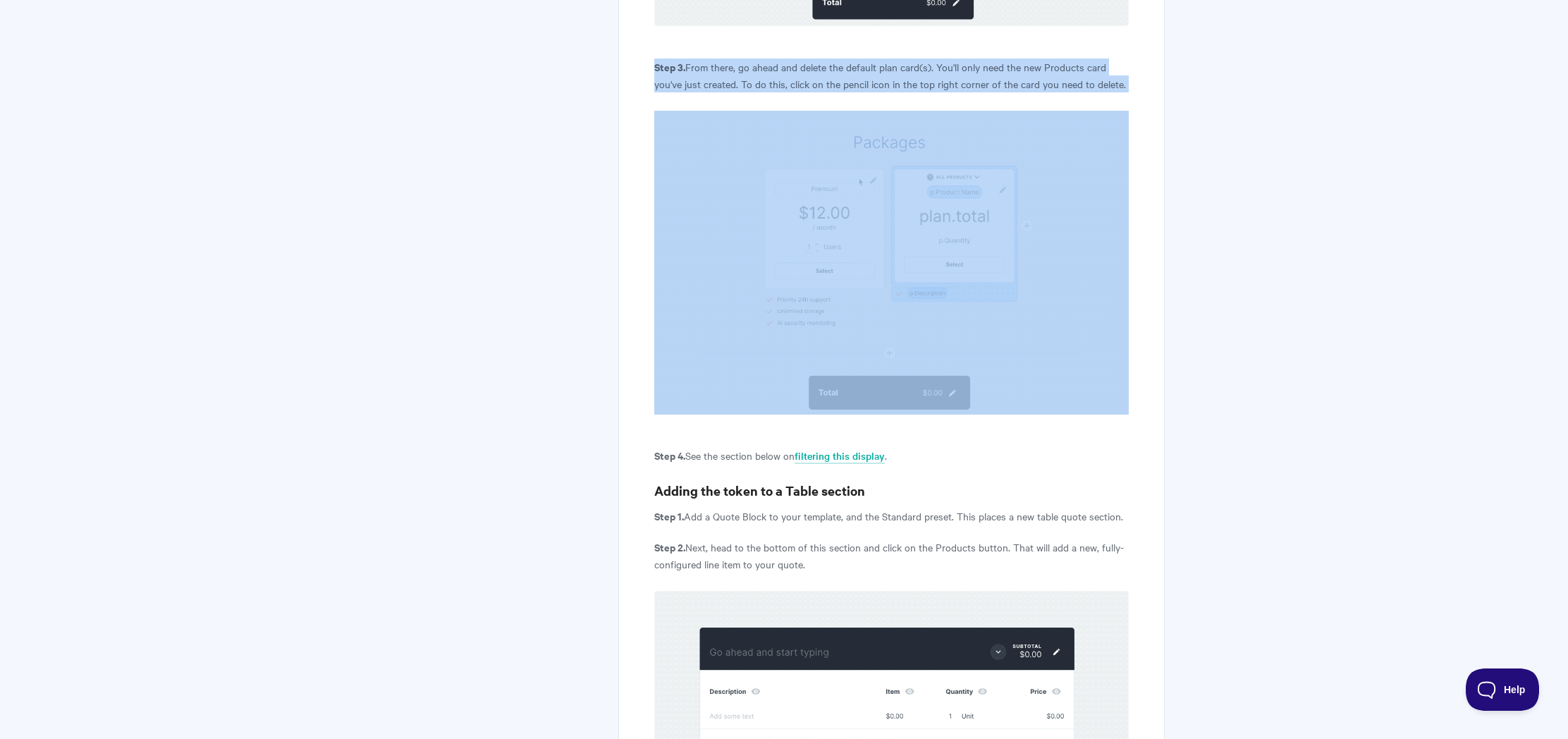
scroll to position [1398, 0]
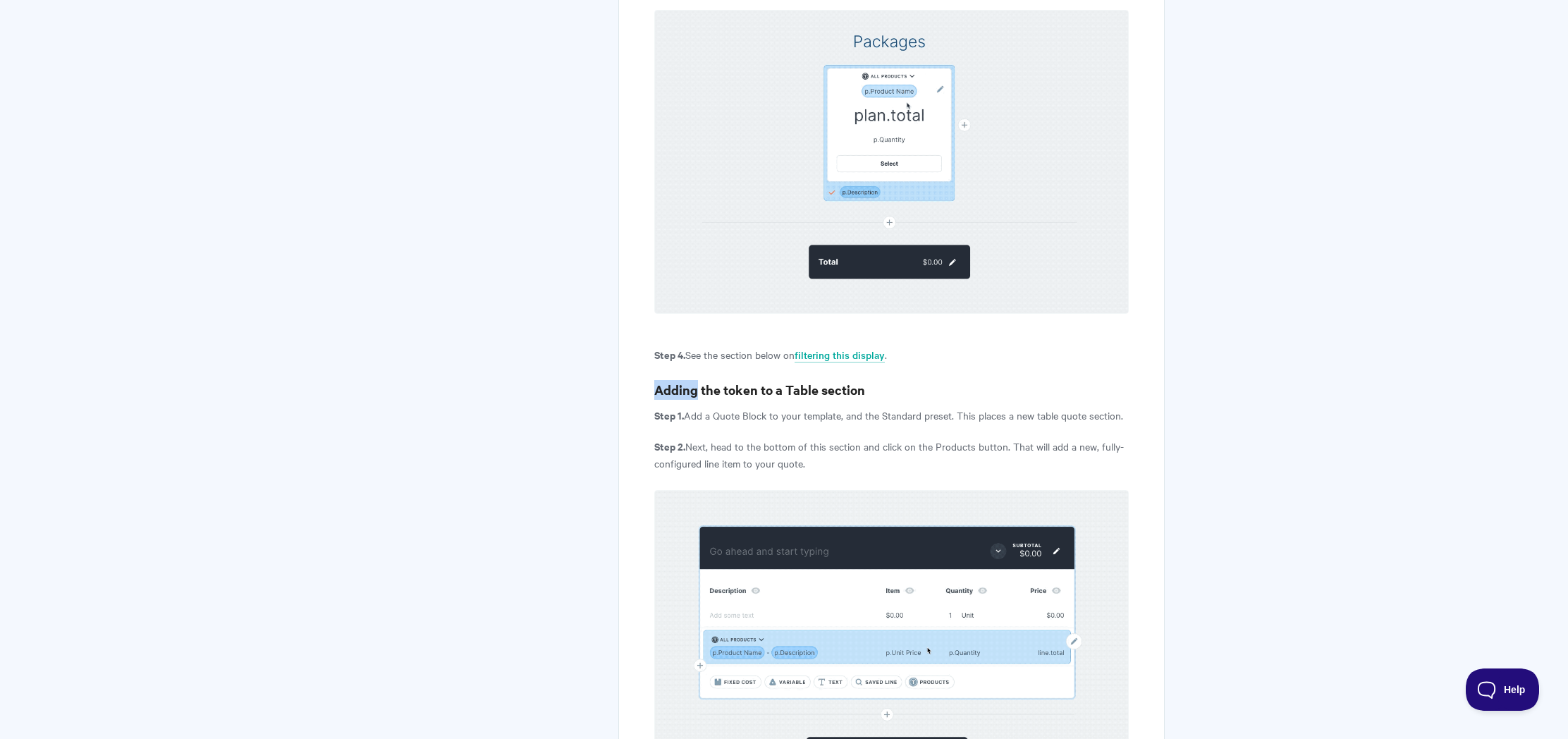
click at [762, 380] on h3 "Adding the token to a Table section" at bounding box center [891, 390] width 475 height 19
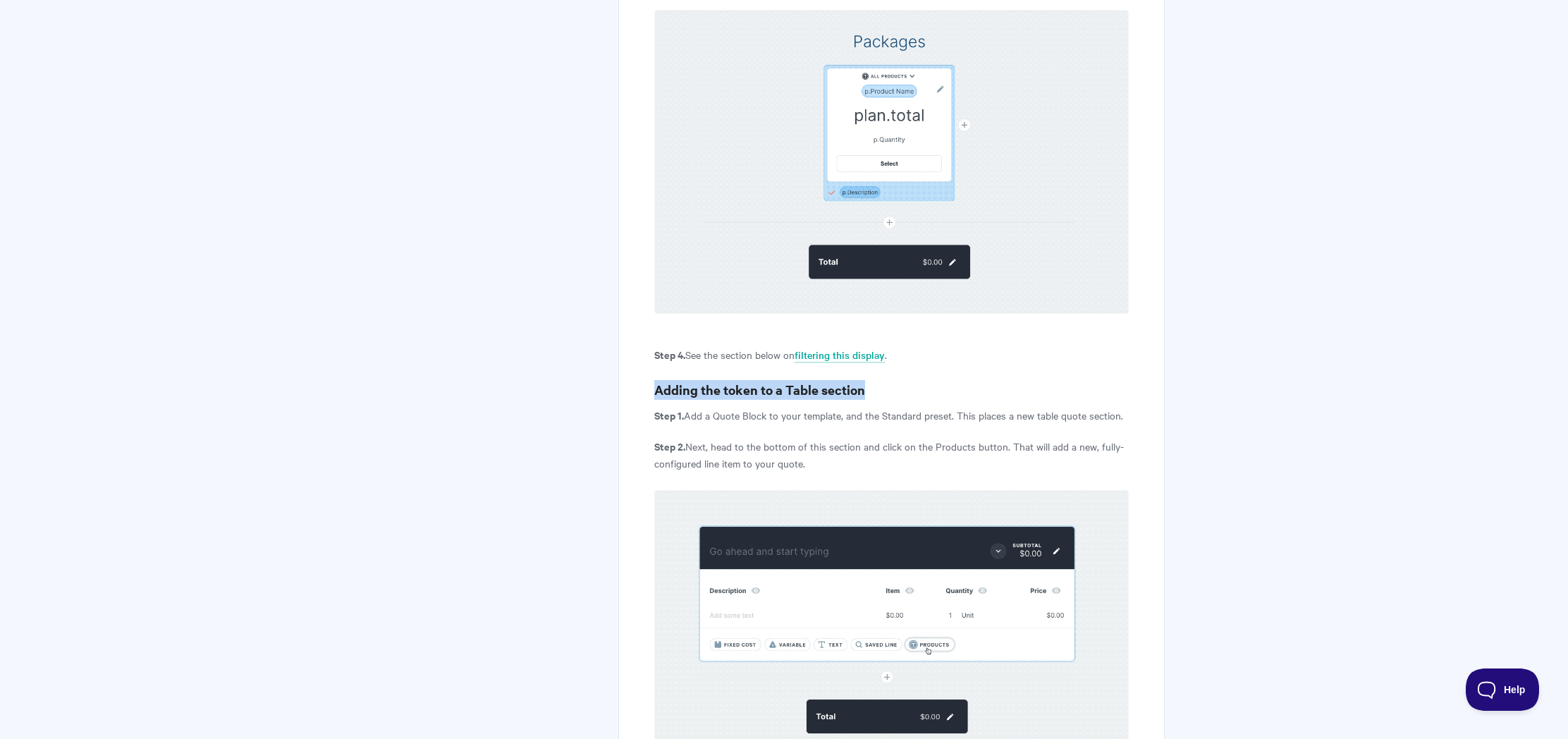
click at [762, 380] on h3 "Adding the token to a Table section" at bounding box center [891, 390] width 475 height 19
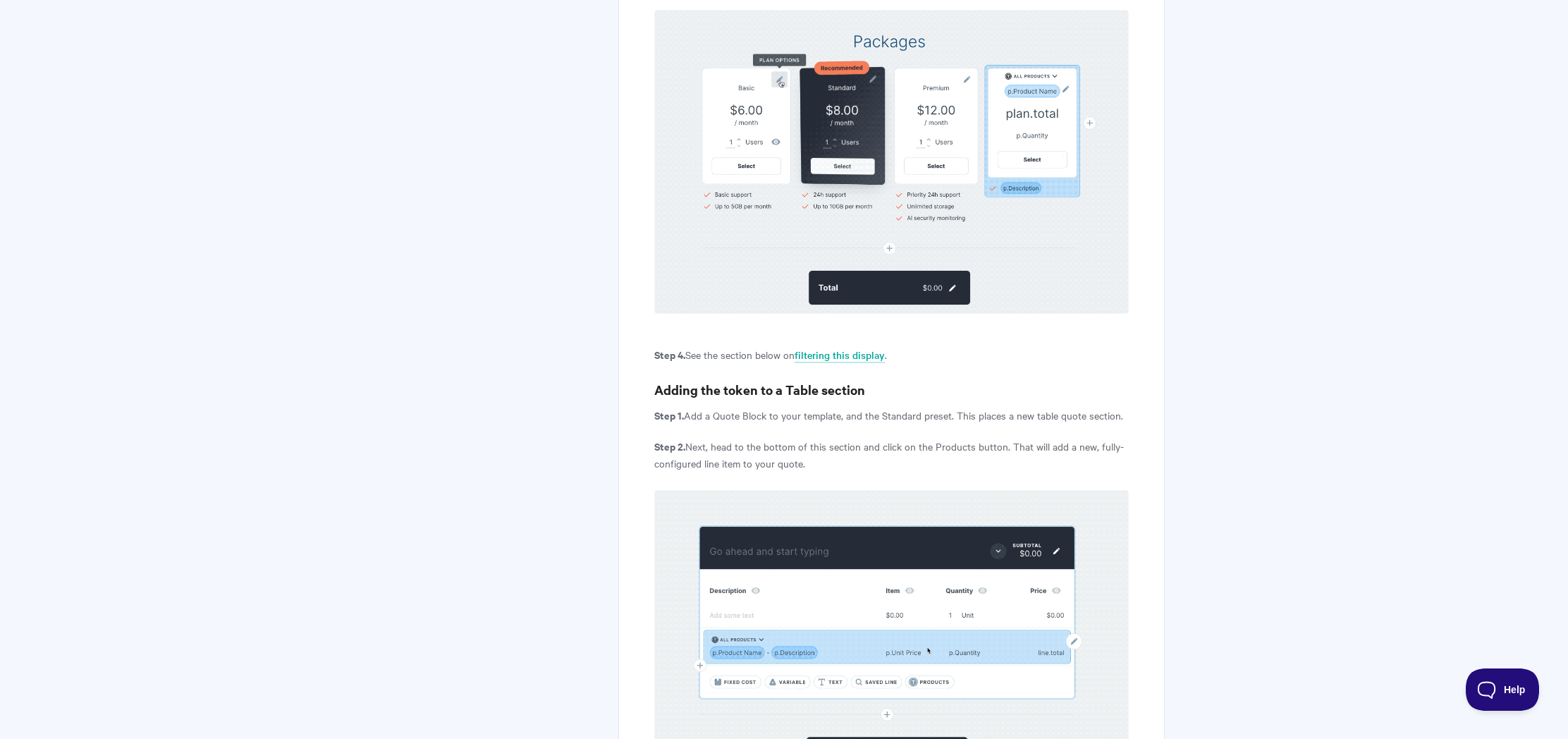
click at [770, 407] on p "Step 1. Add a Quote Block to your template, and the Standard preset. This place…" at bounding box center [891, 415] width 475 height 17
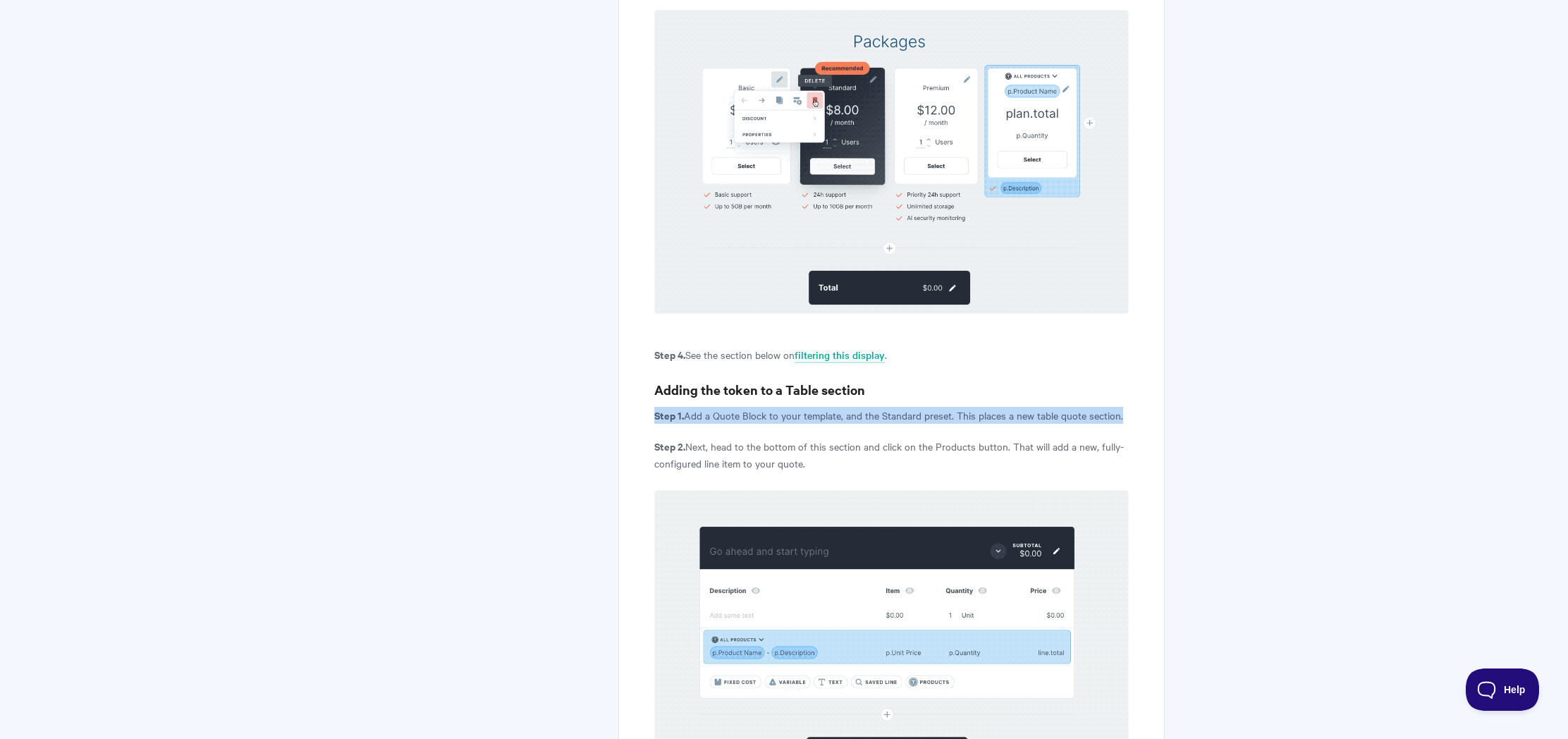
click at [770, 407] on p "Step 1. Add a Quote Block to your template, and the Standard preset. This place…" at bounding box center [891, 415] width 475 height 17
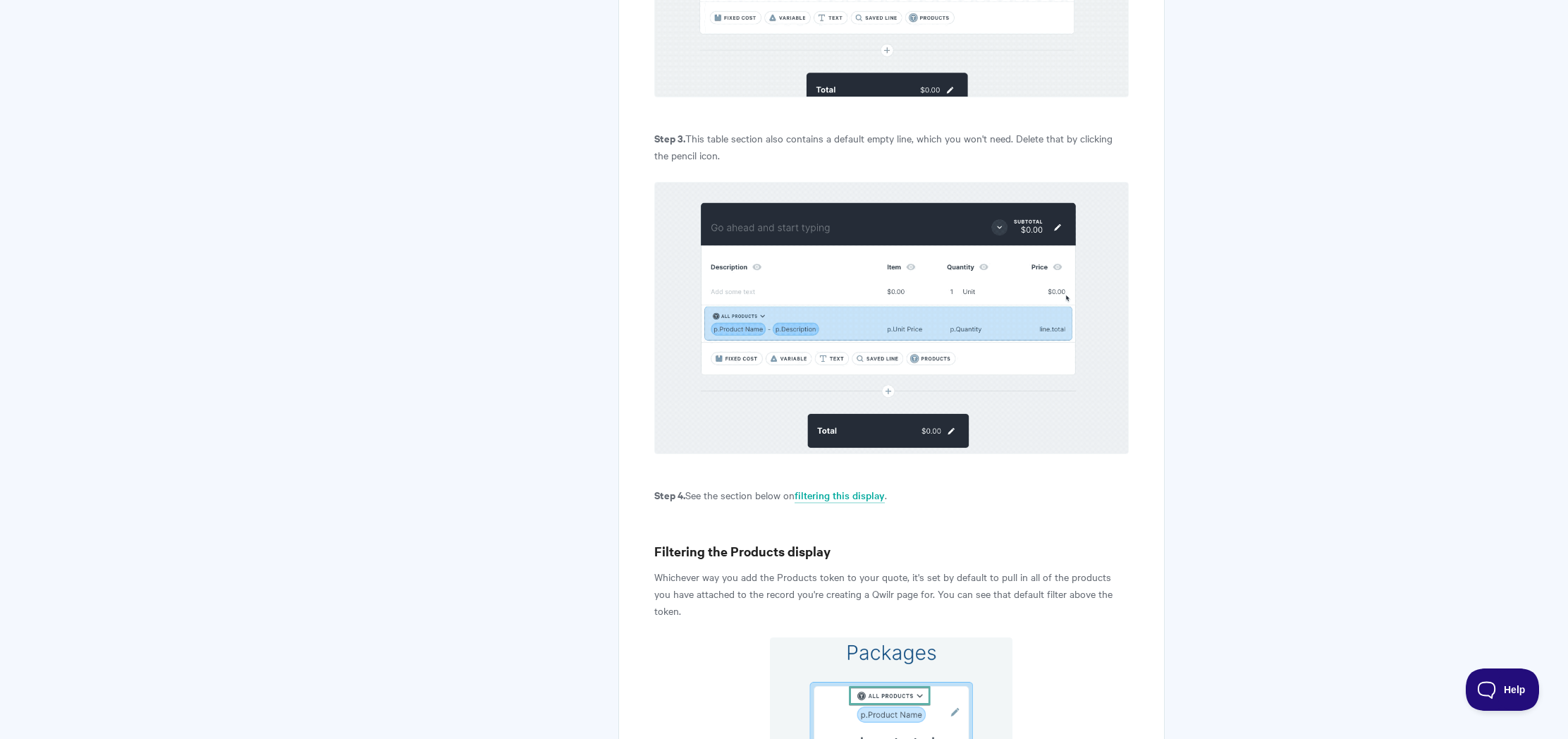
scroll to position [2070, 0]
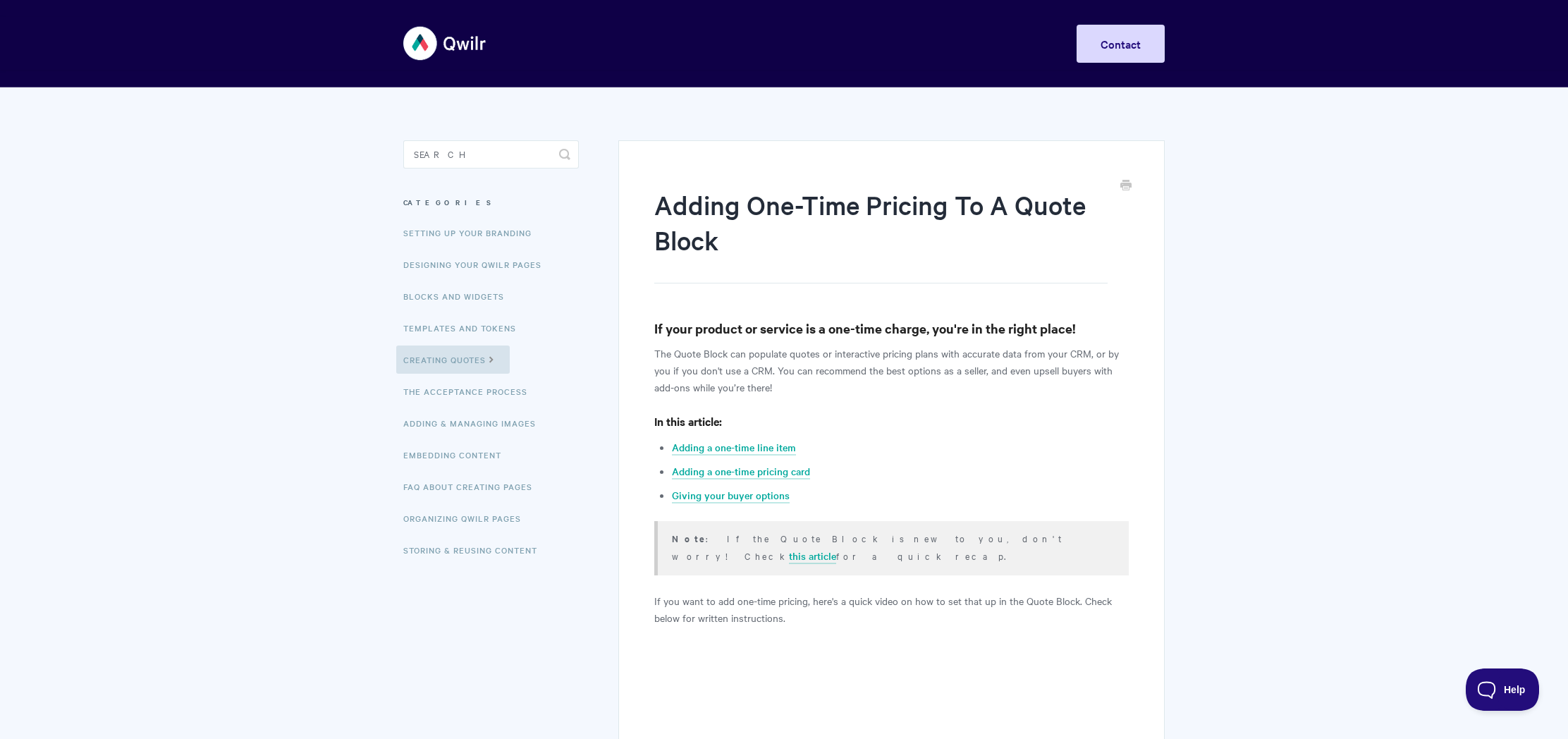
click at [738, 245] on h1 "Adding One-Time Pricing To A Quote Block" at bounding box center [881, 234] width 454 height 96
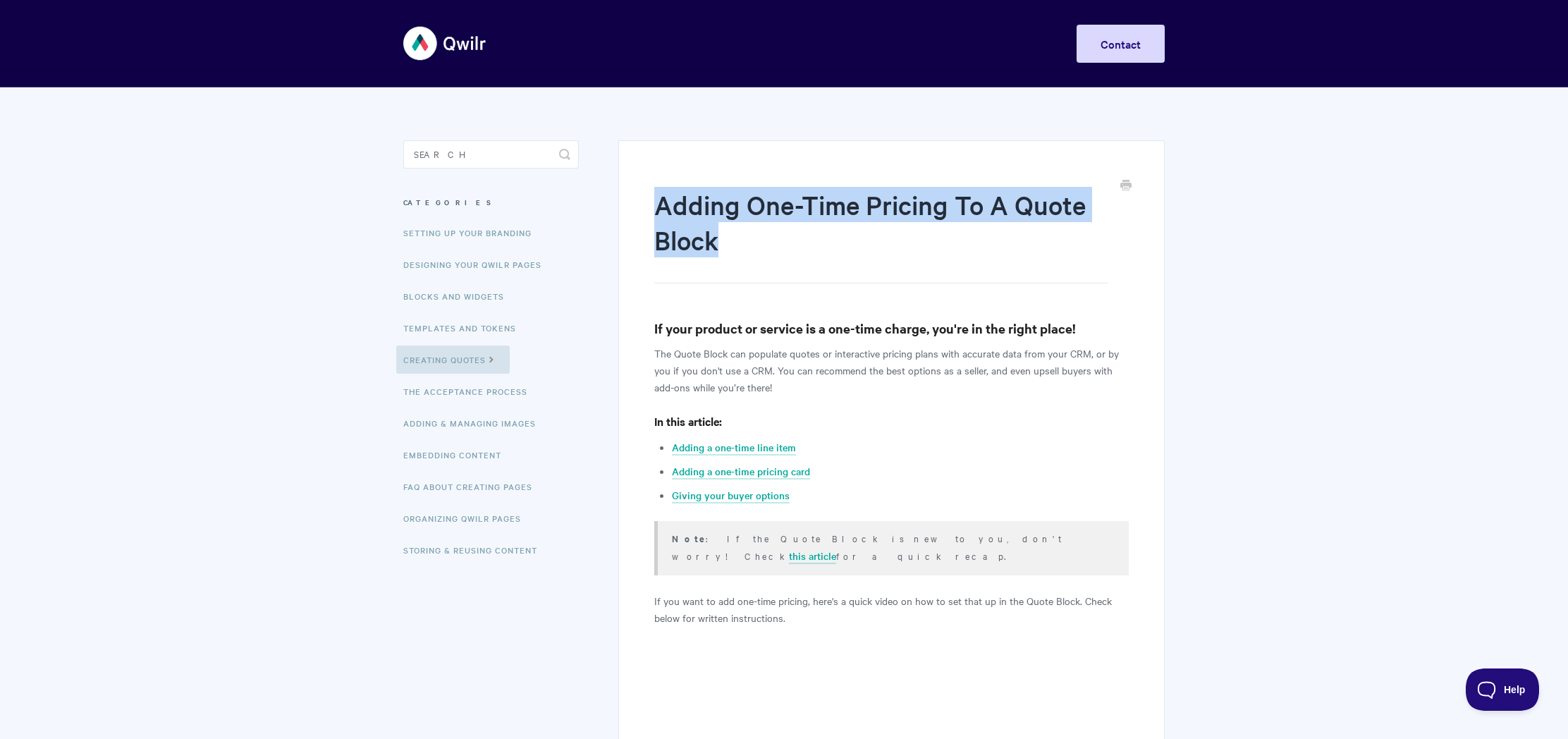
click at [738, 245] on h1 "Adding One-Time Pricing To A Quote Block" at bounding box center [881, 234] width 454 height 96
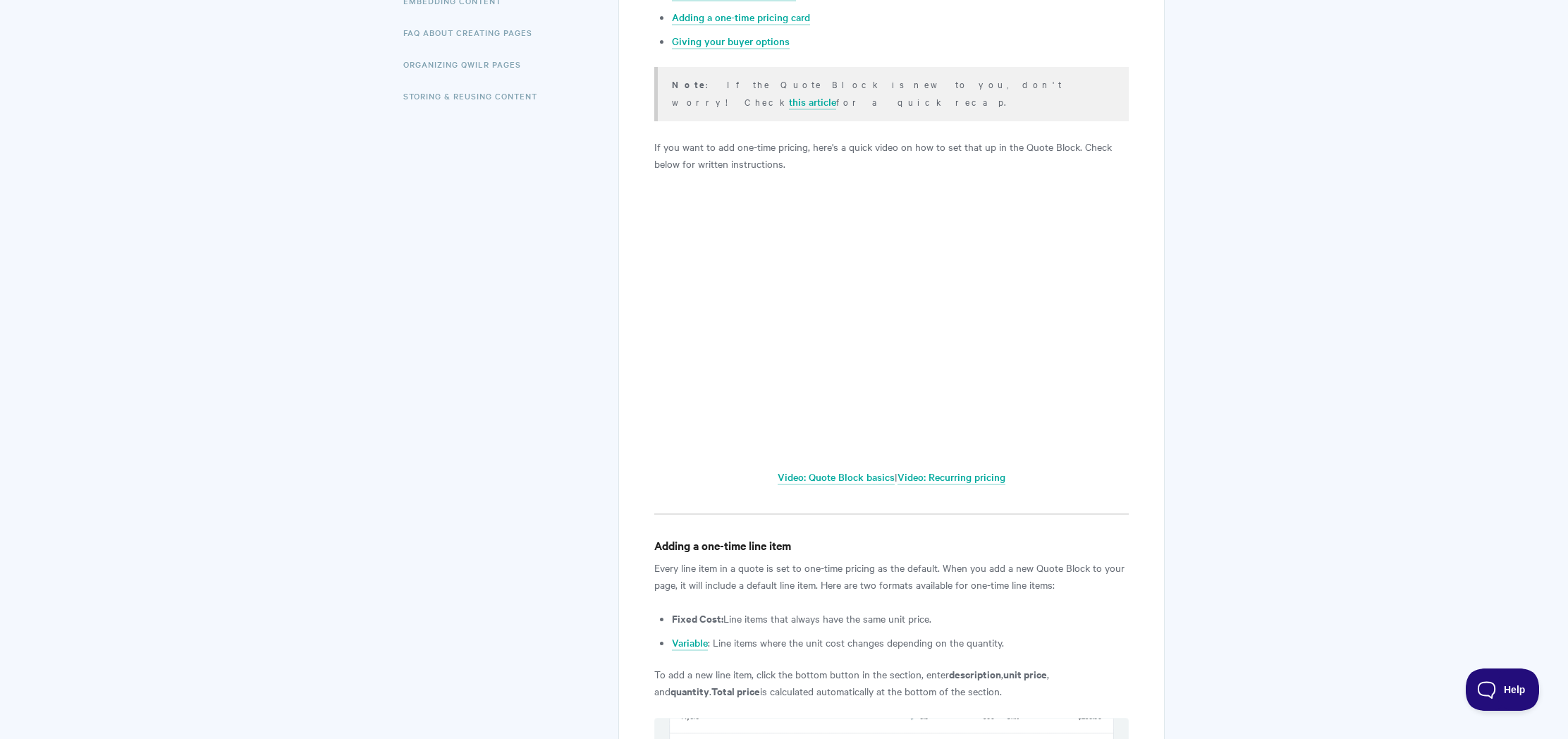
scroll to position [234, 0]
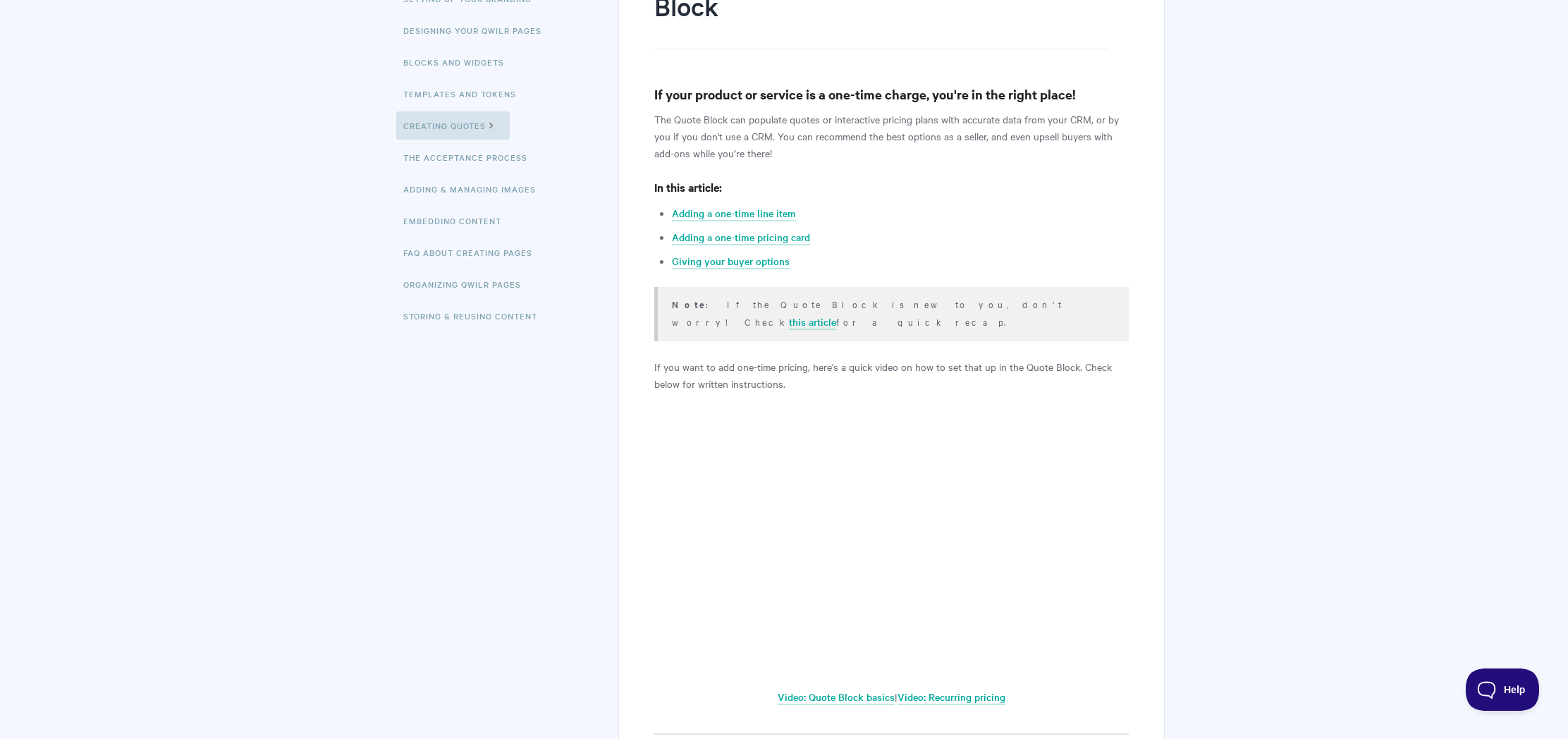
click at [712, 146] on p "The Quote Block can populate quotes or interactive pricing plans with accurate …" at bounding box center [891, 136] width 475 height 51
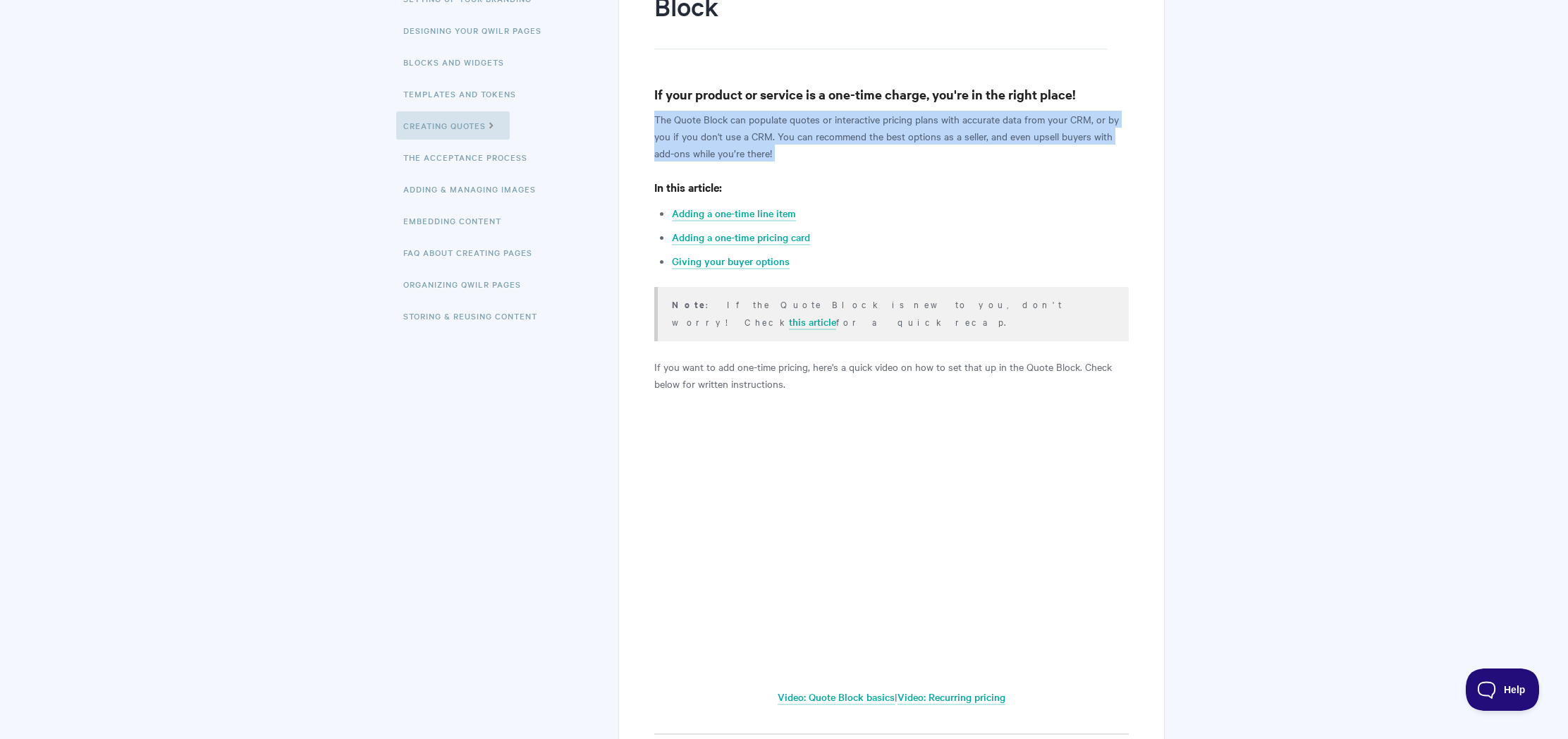
click at [712, 146] on p "The Quote Block can populate quotes or interactive pricing plans with accurate …" at bounding box center [891, 136] width 475 height 51
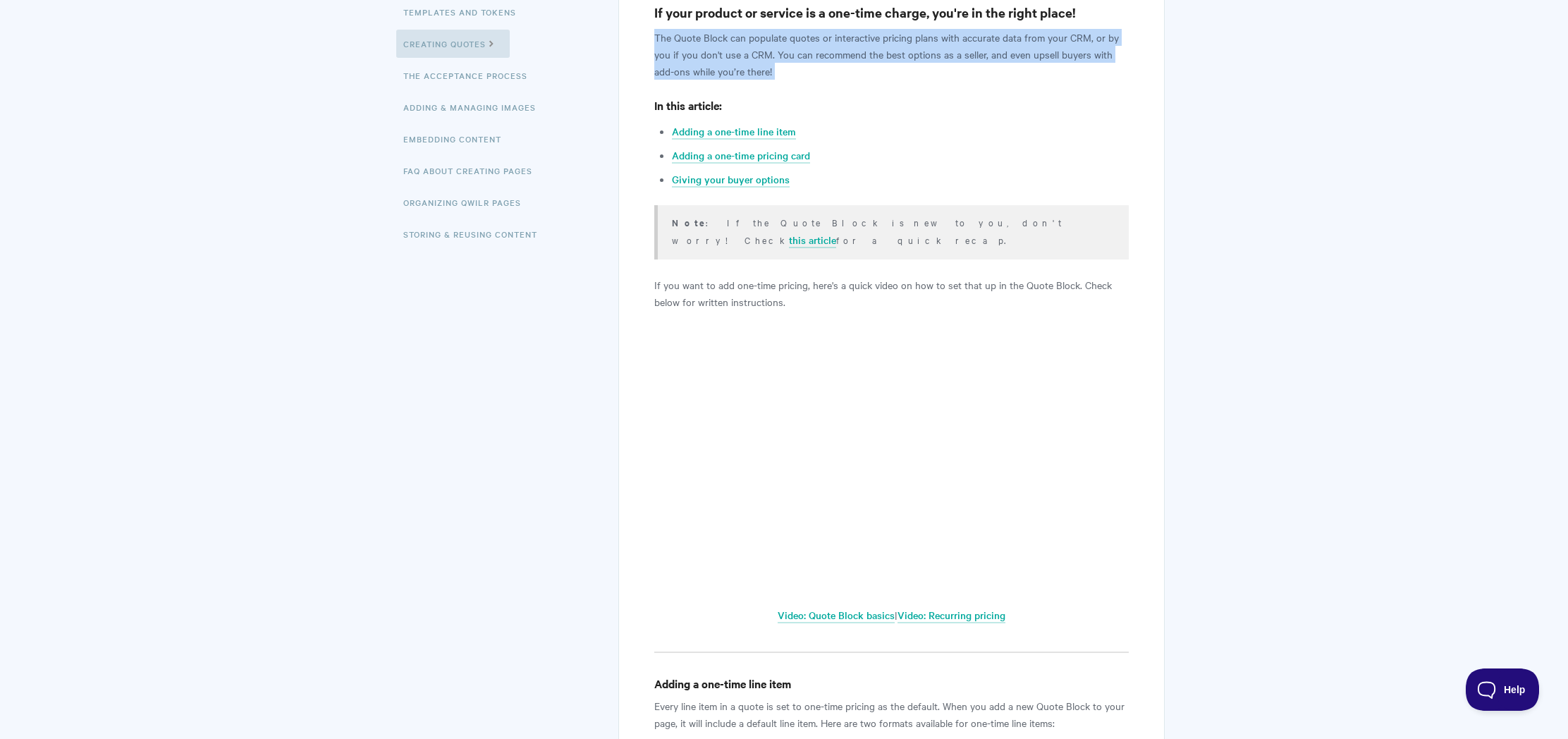
scroll to position [316, 0]
